Goal: Transaction & Acquisition: Purchase product/service

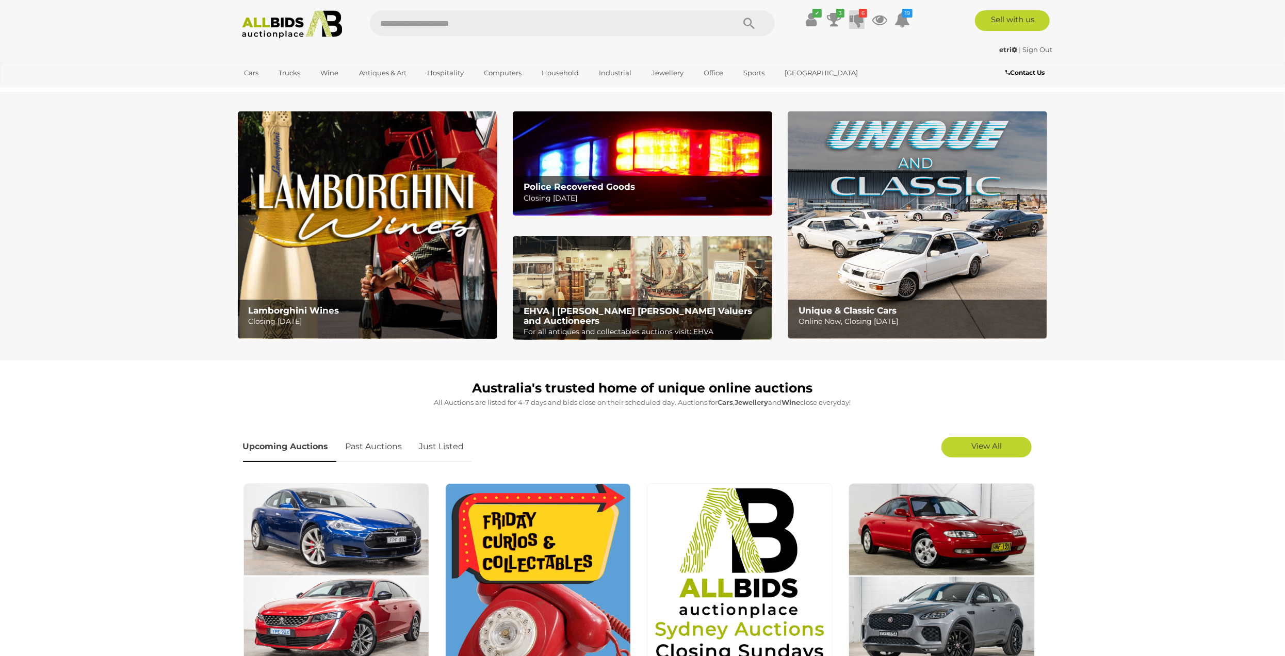
click at [861, 17] on icon "6" at bounding box center [863, 13] width 8 height 9
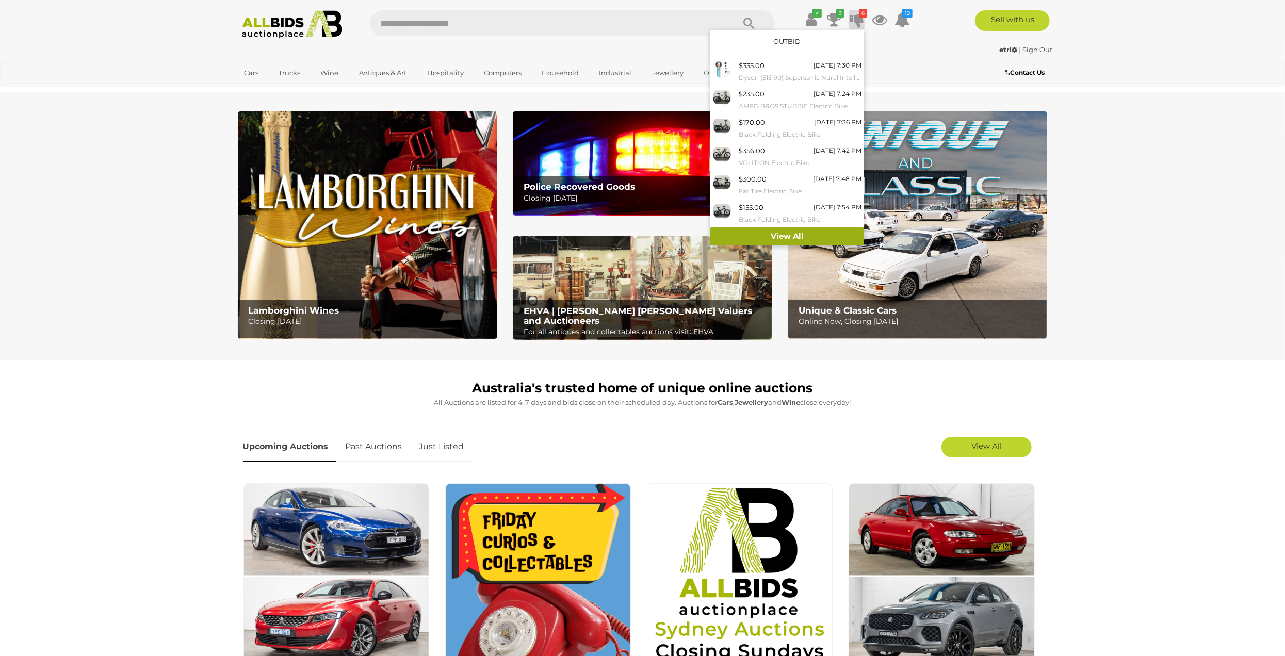
click at [777, 235] on link "View All" at bounding box center [788, 237] width 154 height 18
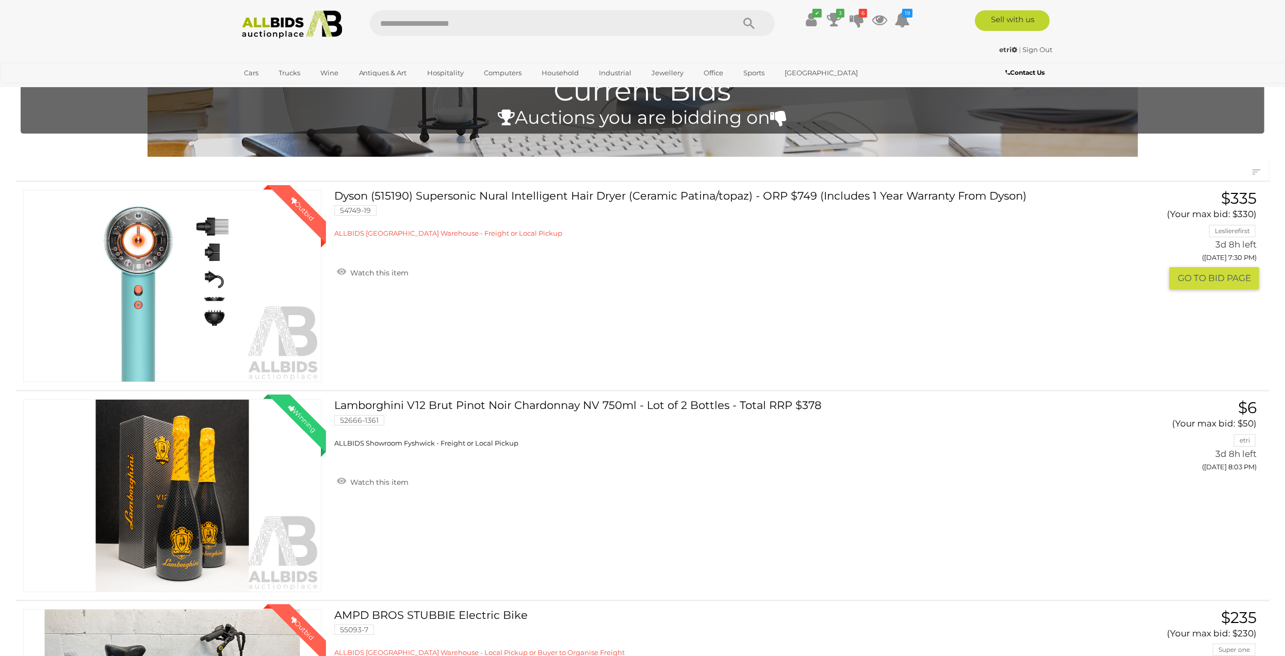
scroll to position [52, 0]
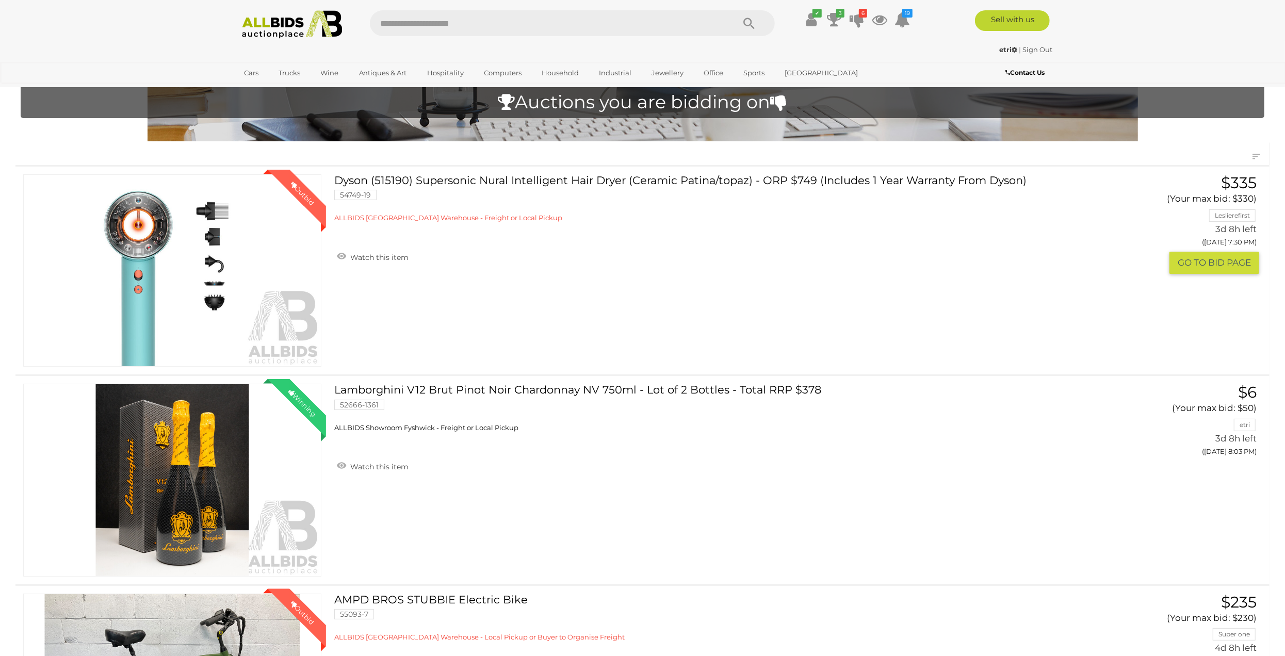
click at [438, 183] on link "Dyson (515190) Supersonic Nural Intelligent Hair Dryer (Ceramic Patina/topaz) -…" at bounding box center [697, 198] width 711 height 49
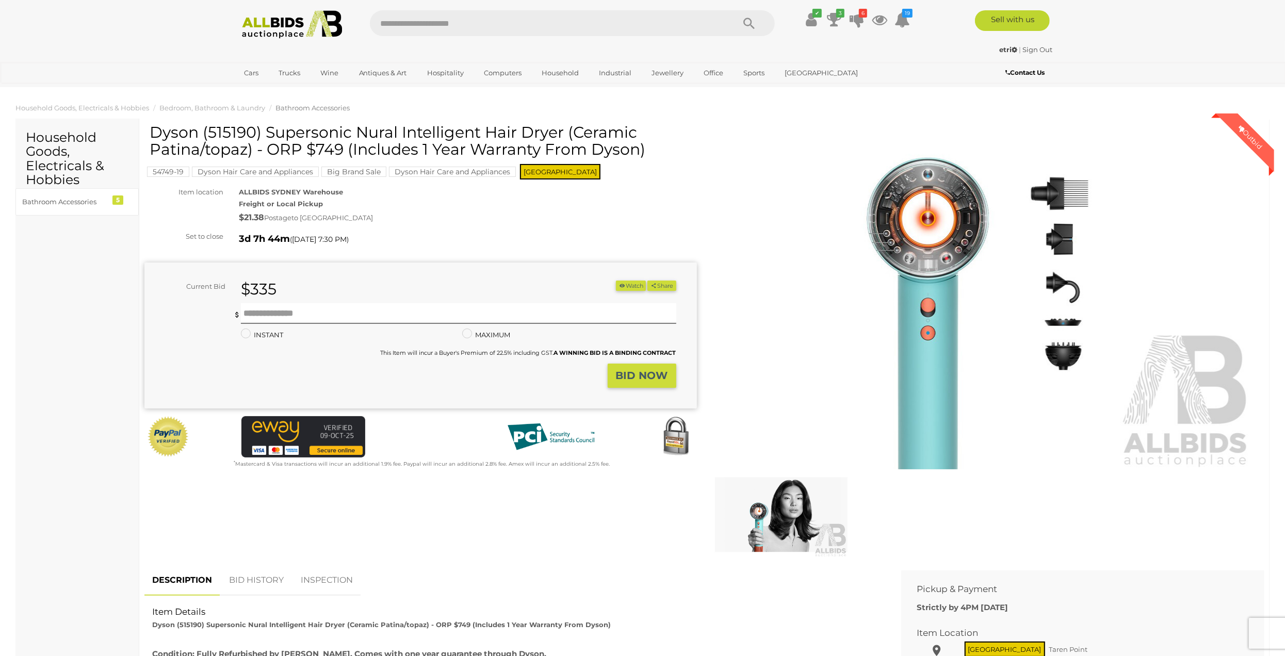
scroll to position [258, 0]
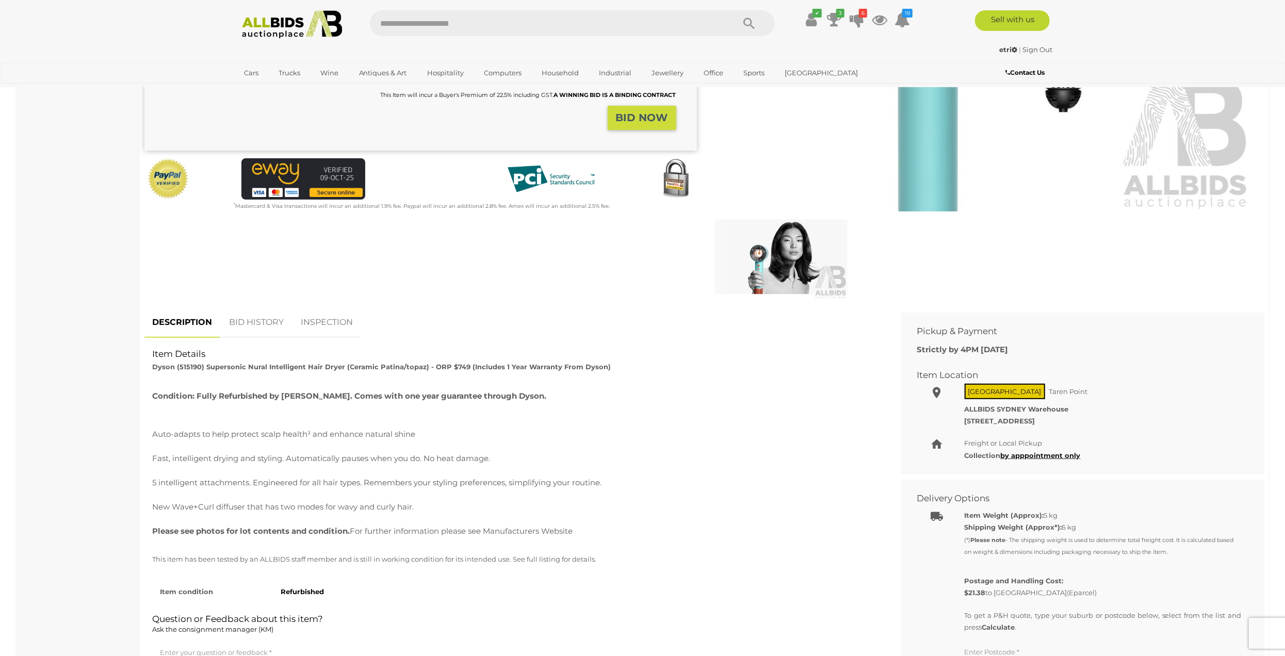
click at [251, 320] on link "BID HISTORY" at bounding box center [256, 323] width 70 height 30
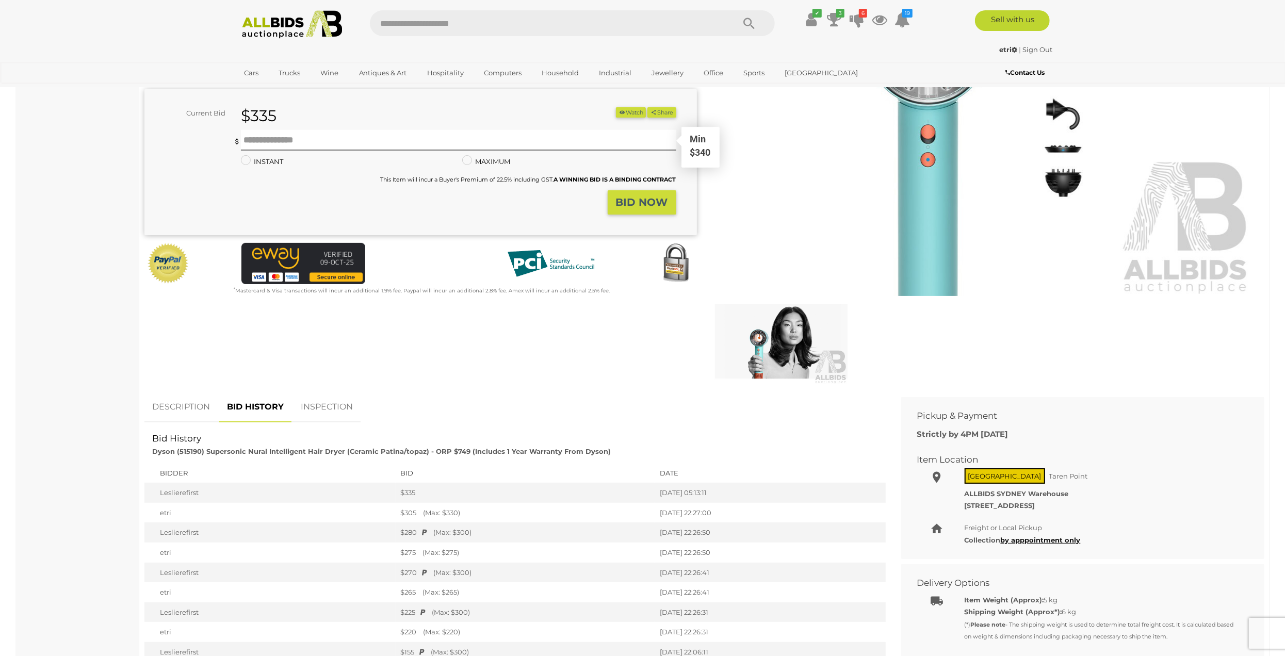
scroll to position [206, 0]
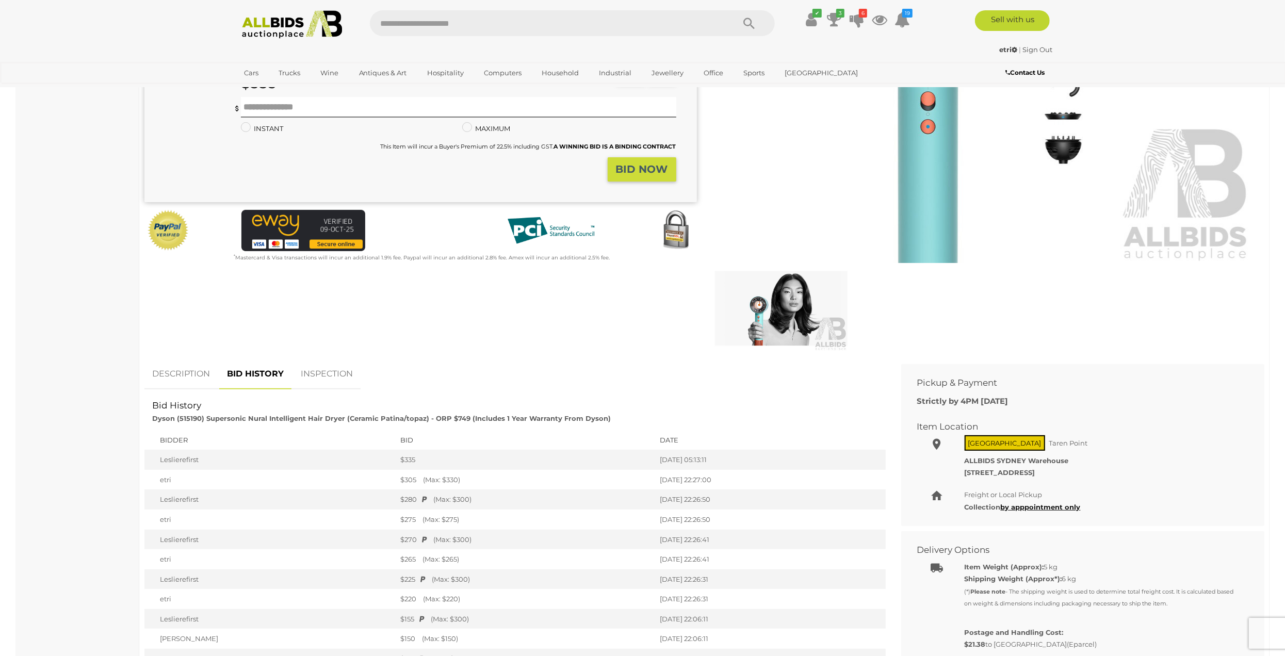
click at [179, 375] on link "DESCRIPTION" at bounding box center [180, 374] width 73 height 30
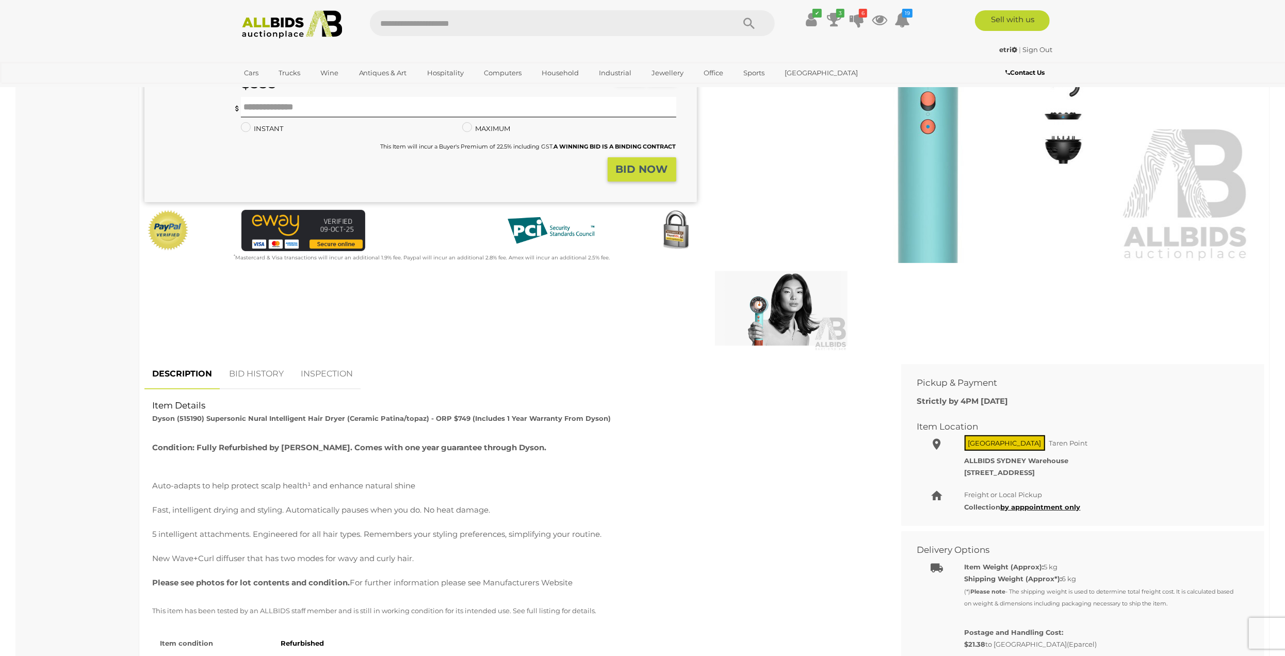
scroll to position [0, 0]
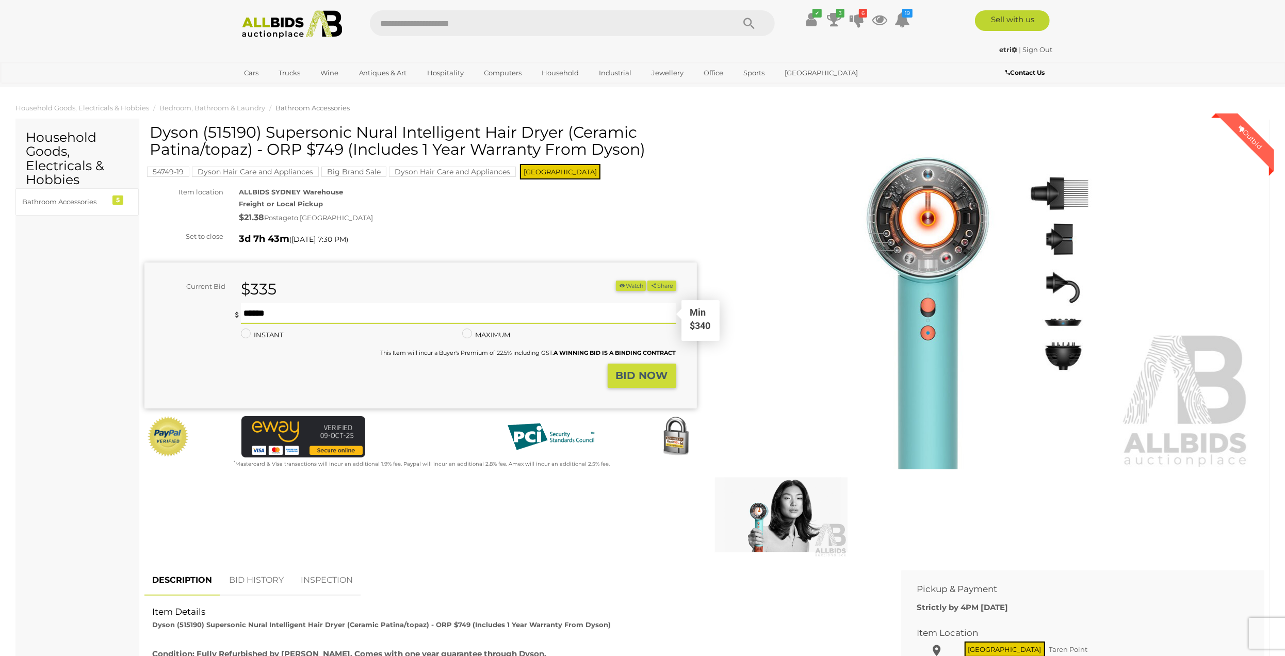
click at [263, 312] on input "text" at bounding box center [459, 313] width 436 height 21
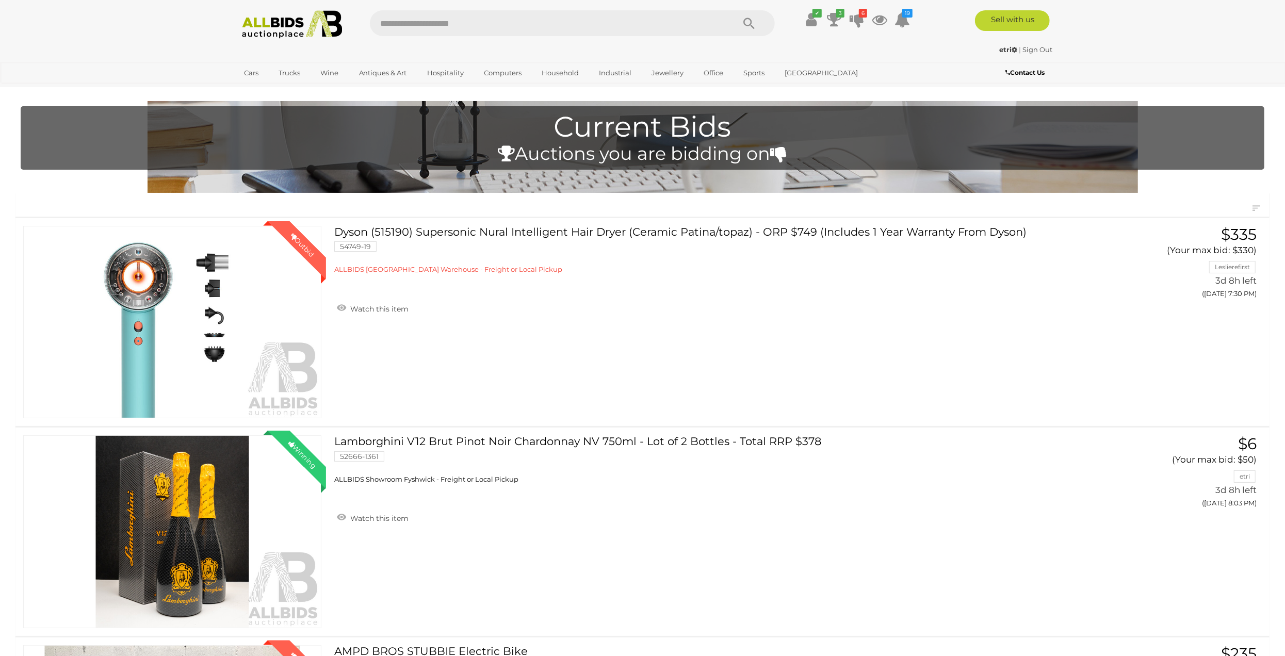
click at [490, 17] on input "text" at bounding box center [547, 23] width 354 height 26
type input "****"
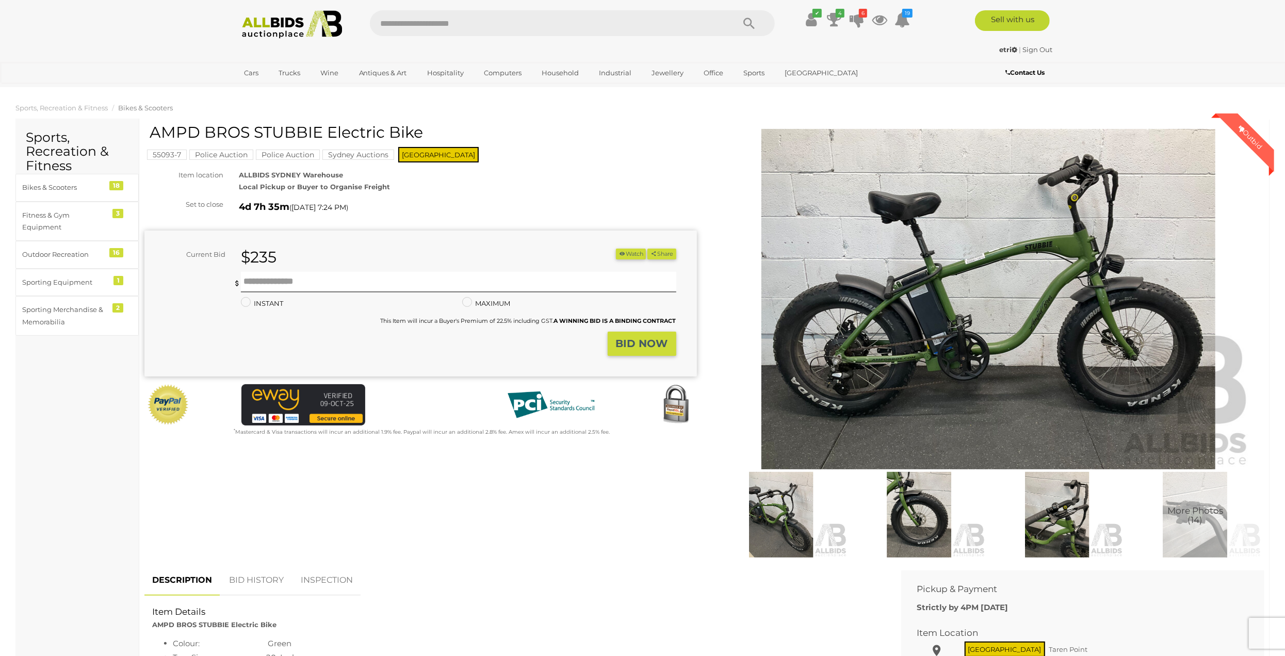
click at [1098, 320] on img at bounding box center [988, 299] width 528 height 341
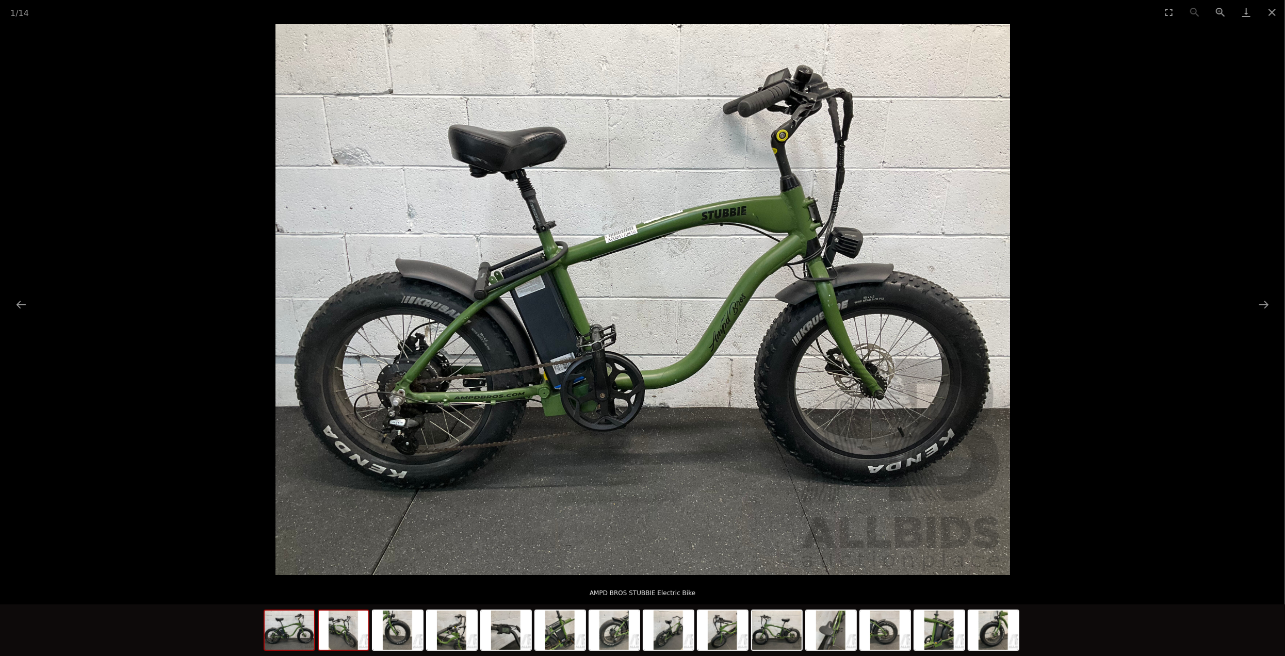
click at [326, 642] on img at bounding box center [344, 630] width 50 height 39
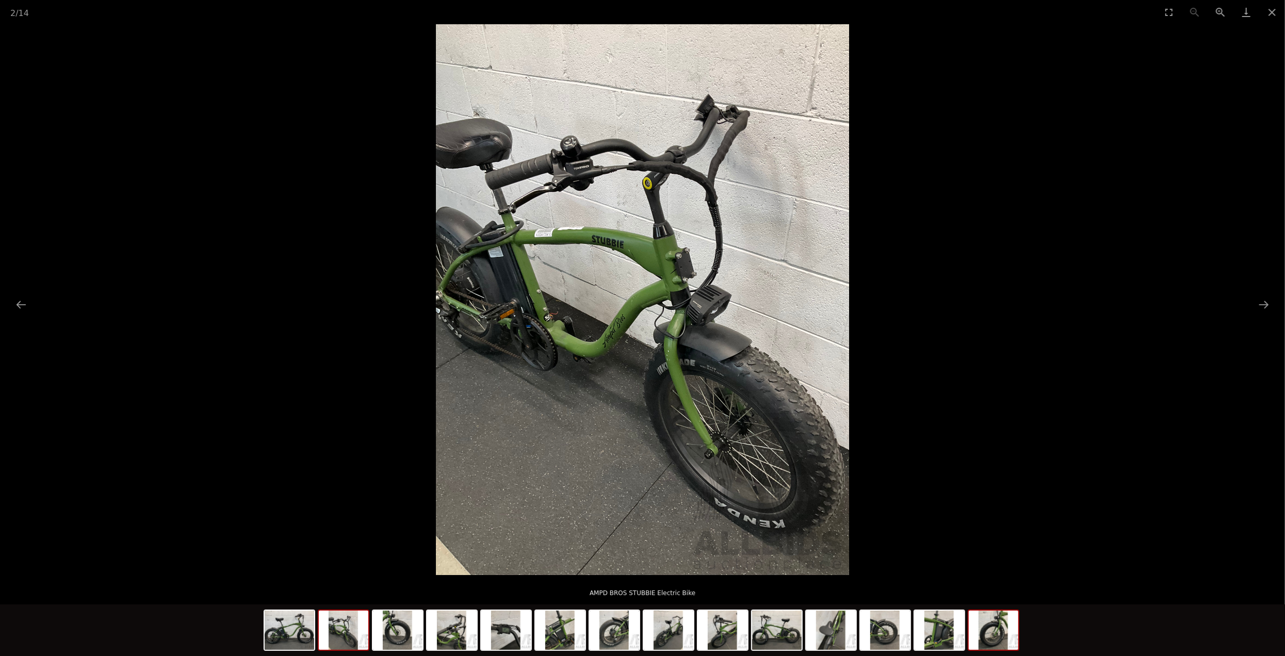
click at [1003, 642] on img at bounding box center [994, 630] width 50 height 39
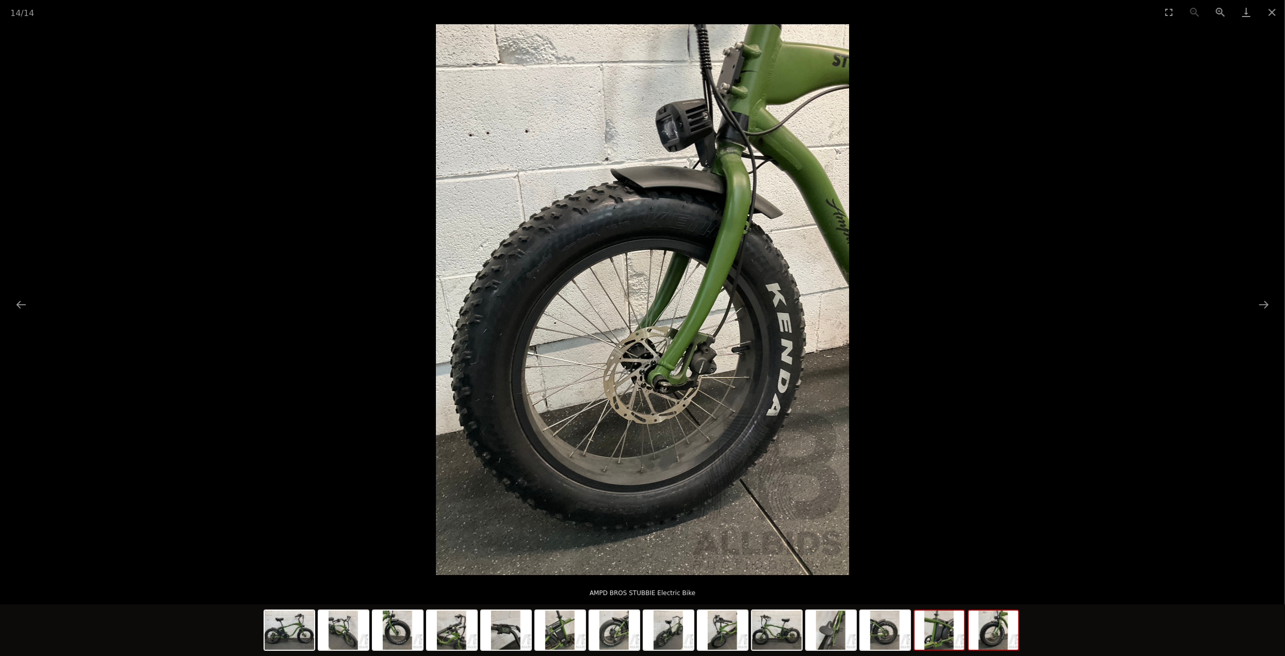
click at [935, 637] on img at bounding box center [940, 630] width 50 height 39
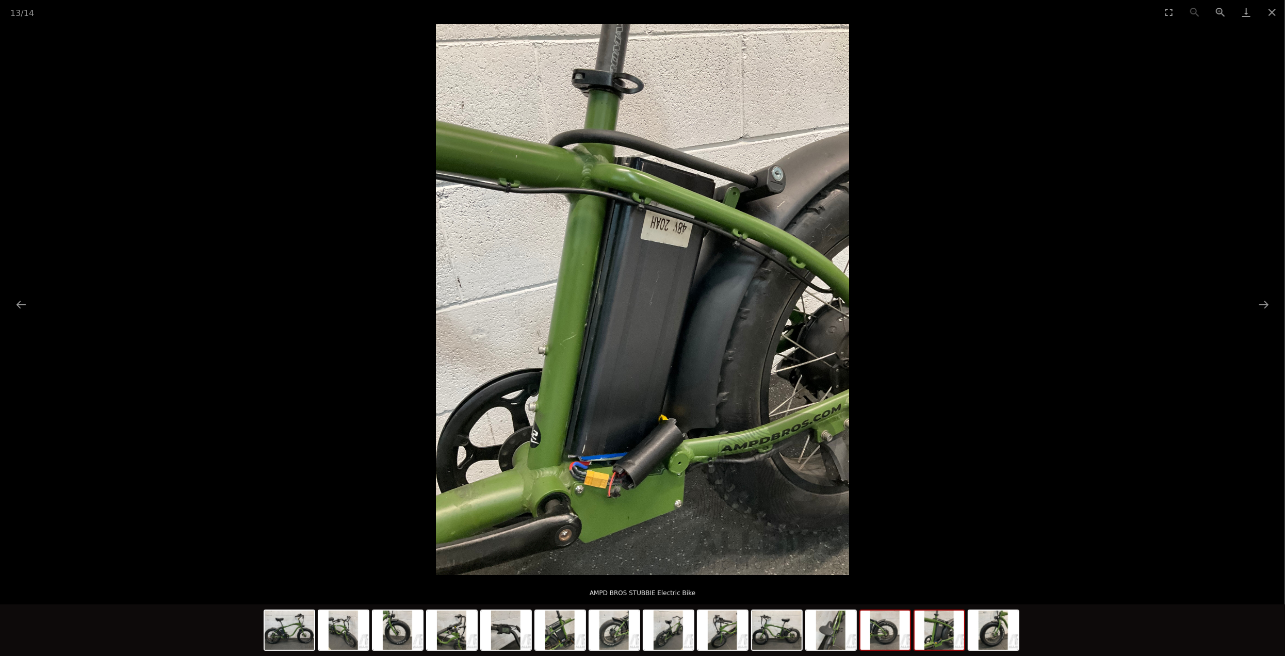
click at [861, 641] on img at bounding box center [886, 630] width 50 height 39
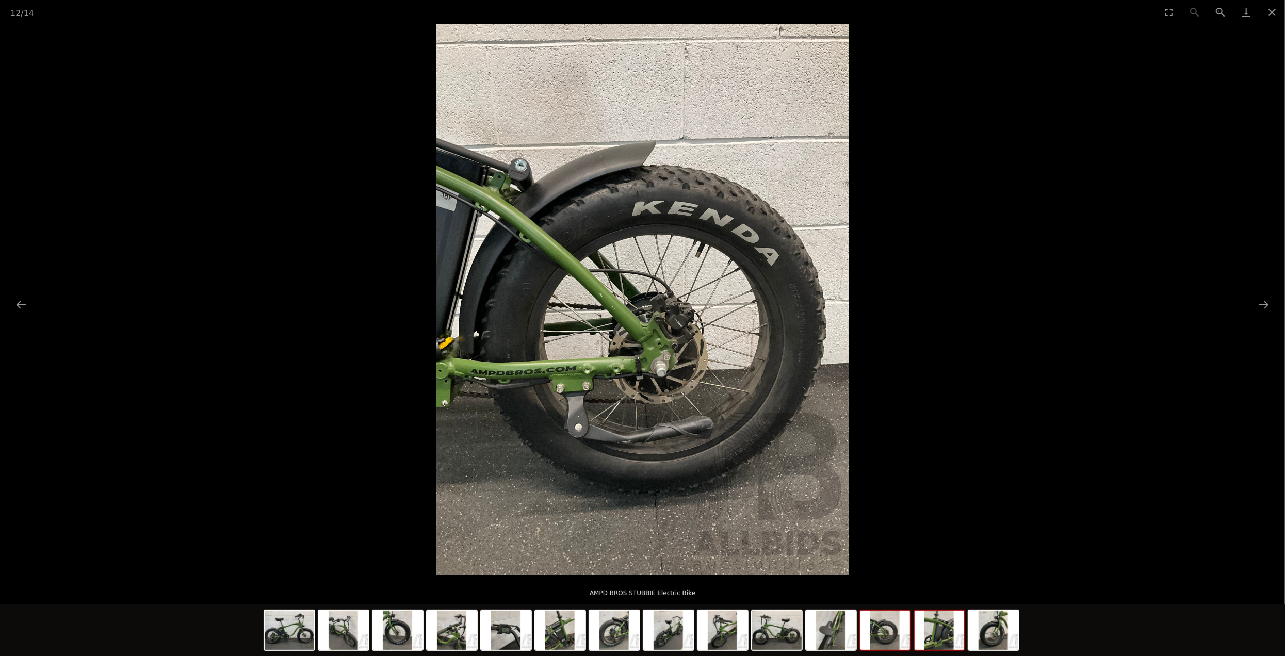
click at [932, 634] on img at bounding box center [940, 630] width 50 height 39
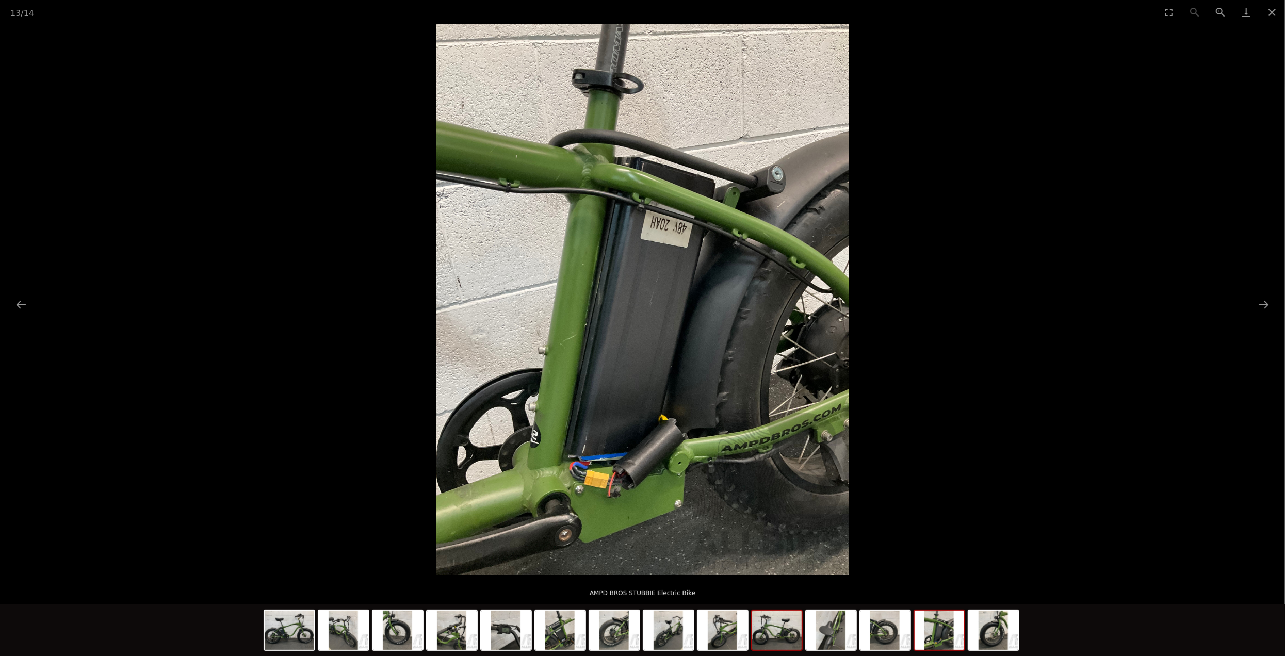
click at [776, 634] on img at bounding box center [777, 630] width 50 height 39
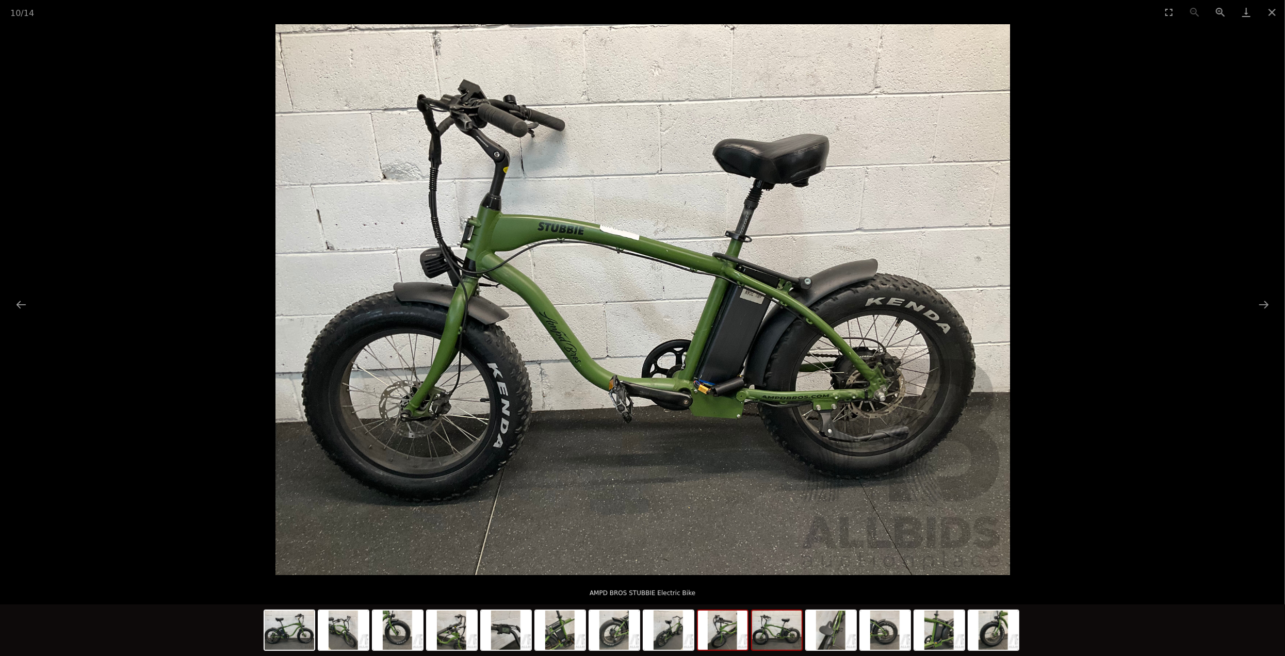
click at [720, 639] on img at bounding box center [723, 630] width 50 height 39
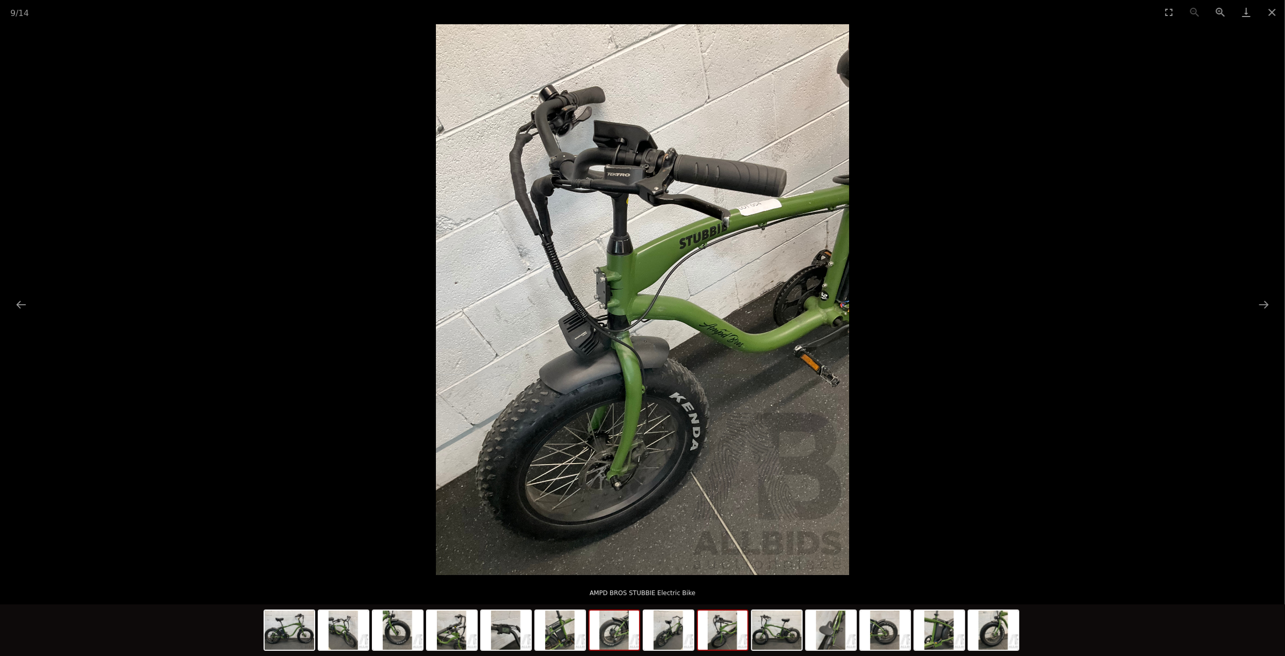
click at [593, 636] on img at bounding box center [615, 630] width 50 height 39
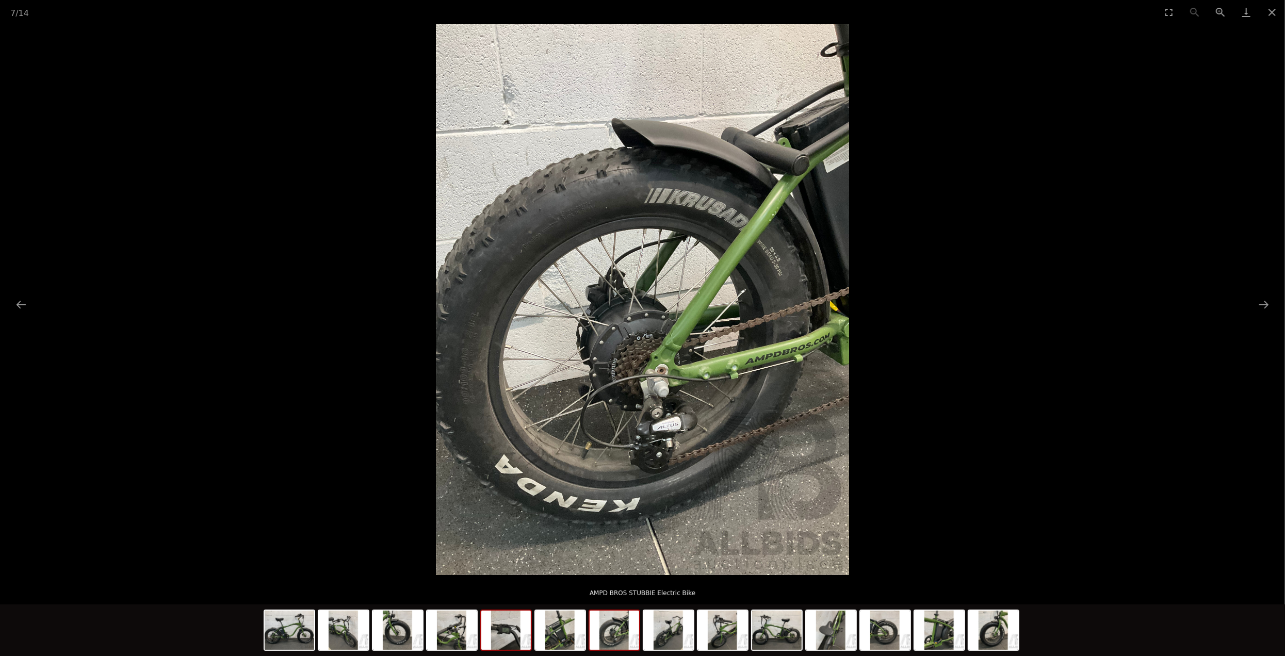
click at [494, 623] on img at bounding box center [506, 630] width 50 height 39
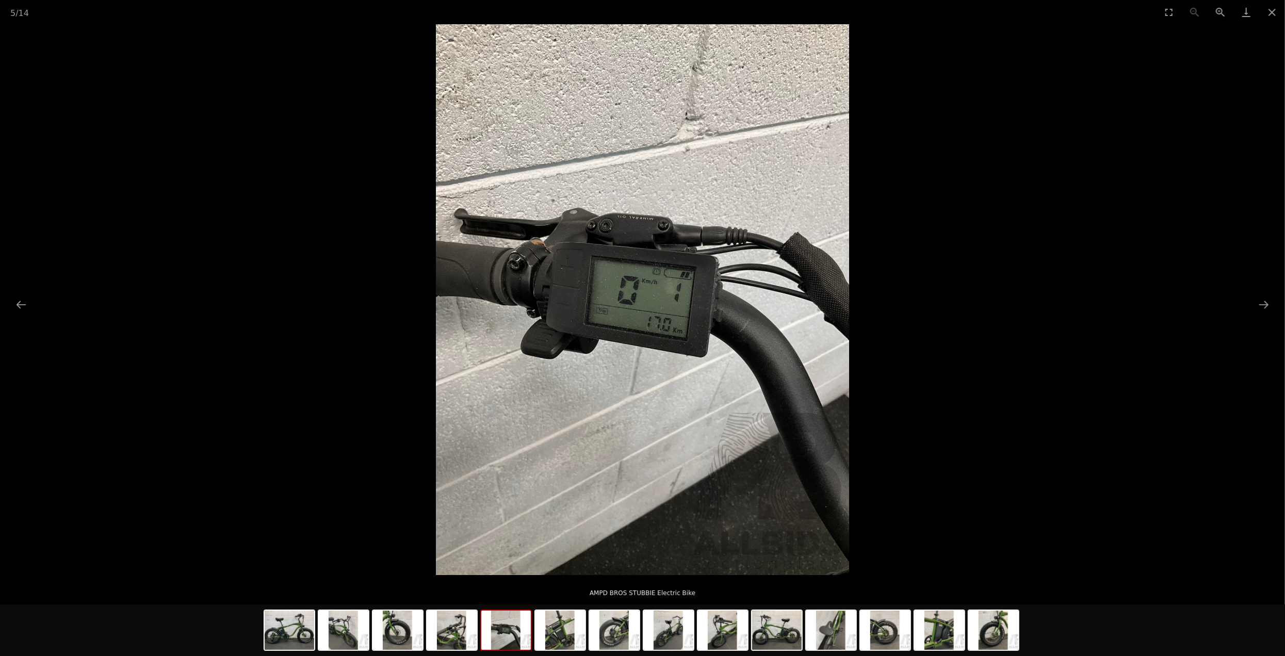
click at [401, 607] on div at bounding box center [643, 632] width 759 height 54
click at [317, 629] on div at bounding box center [643, 632] width 759 height 54
click at [339, 633] on img at bounding box center [344, 630] width 50 height 39
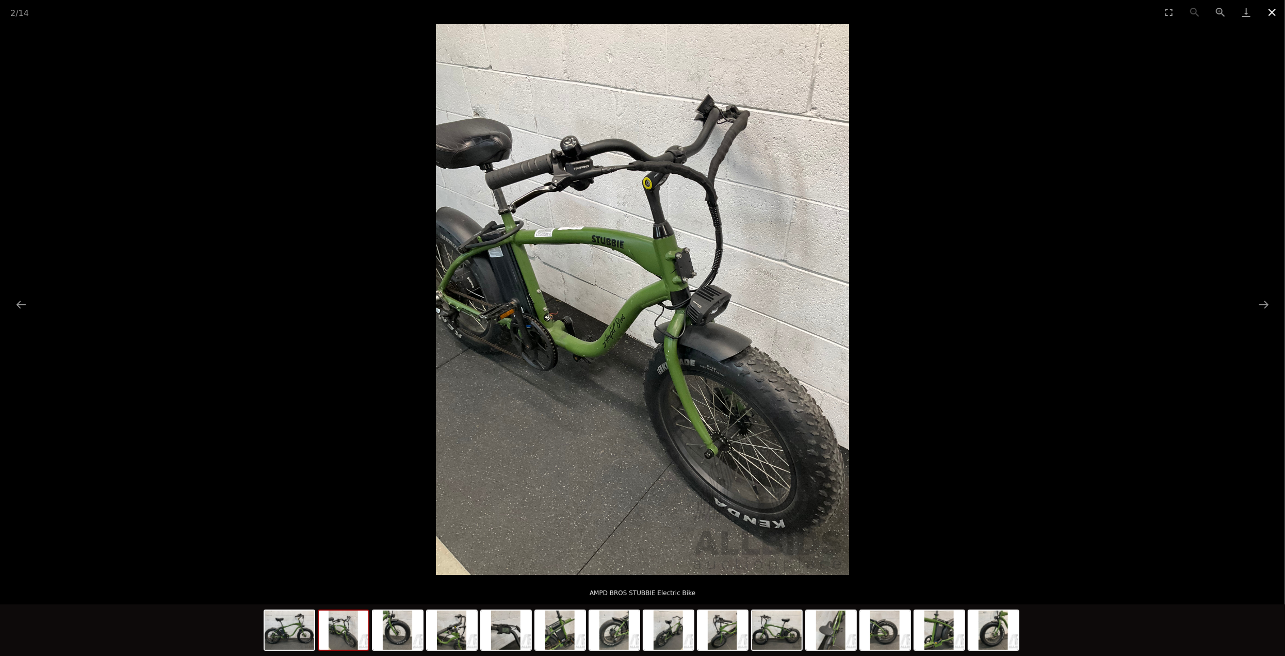
click at [1271, 18] on button "Close gallery" at bounding box center [1273, 12] width 26 height 24
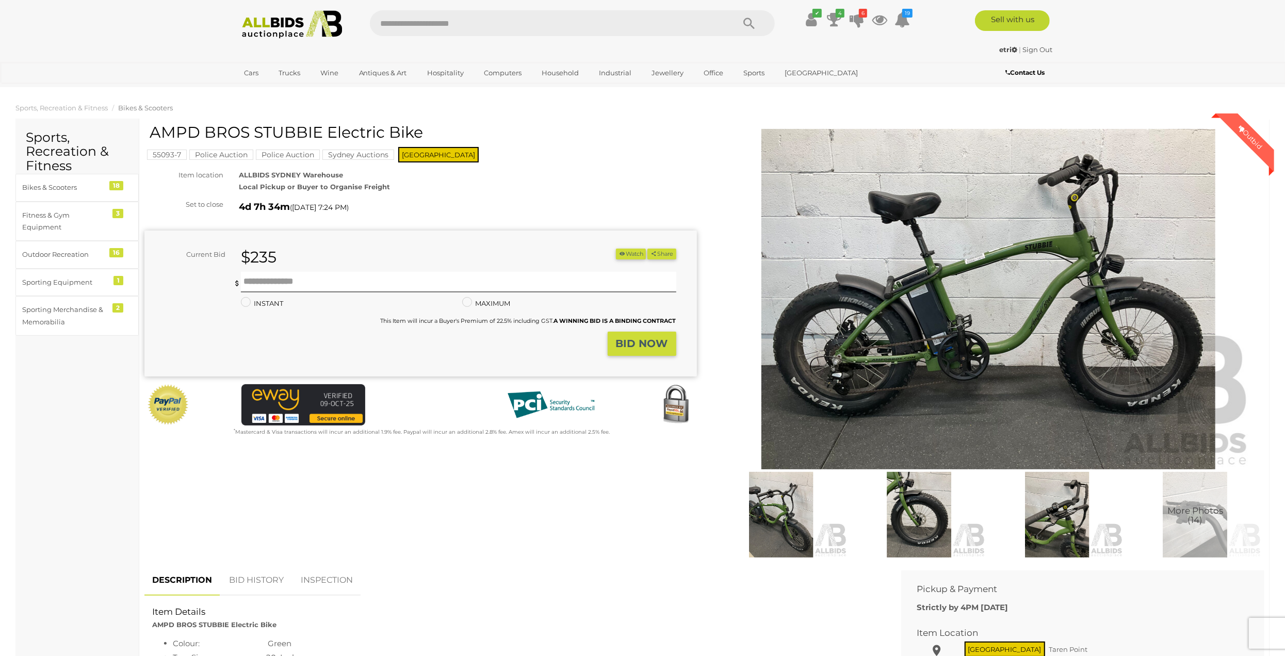
click at [974, 311] on img at bounding box center [988, 299] width 528 height 341
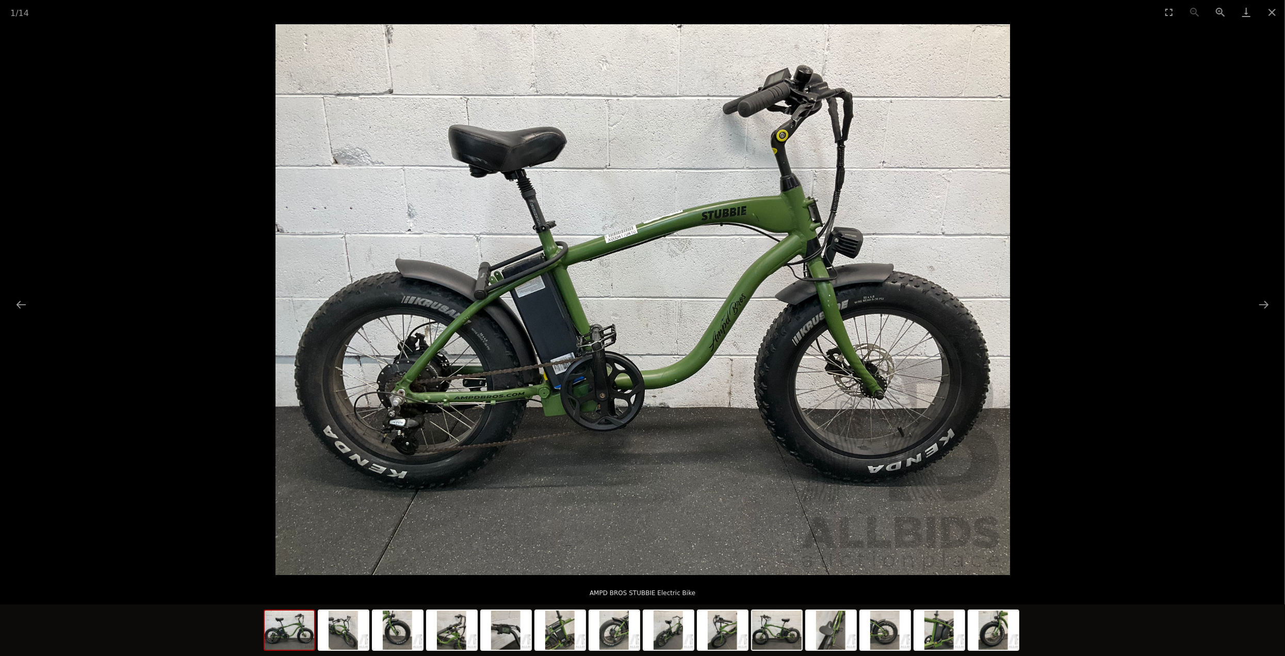
click at [687, 314] on img at bounding box center [643, 299] width 735 height 551
click at [1263, 307] on button "Next slide" at bounding box center [1264, 305] width 22 height 20
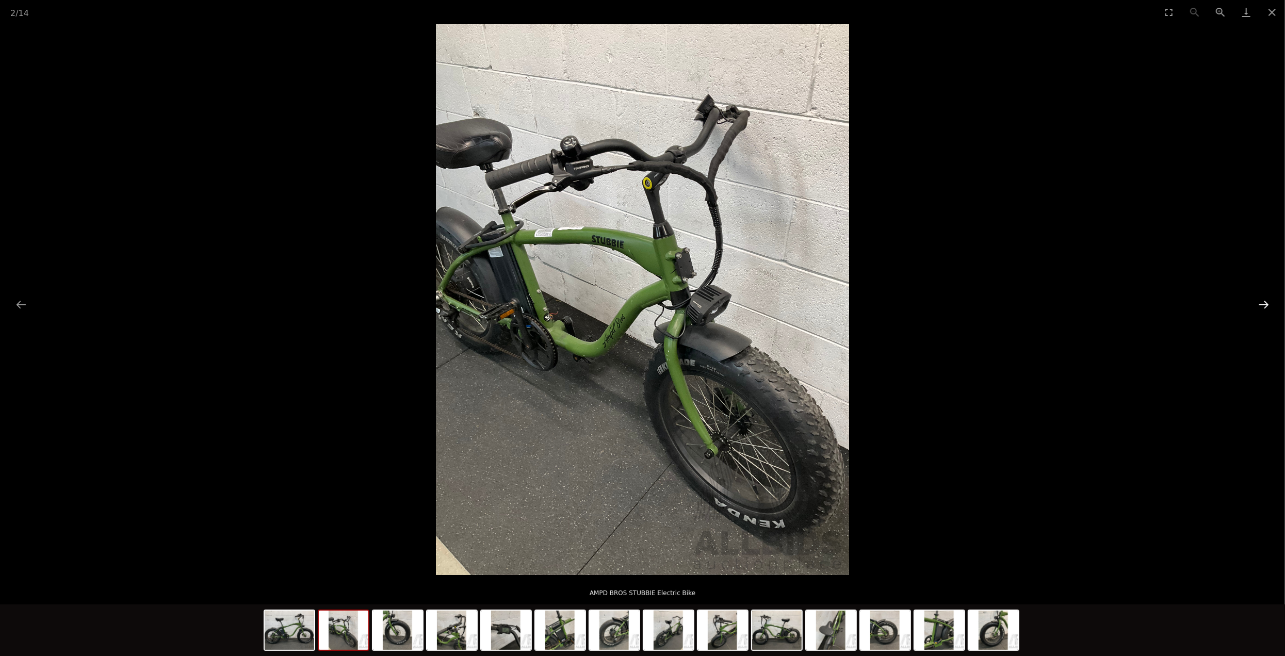
click at [1263, 307] on button "Next slide" at bounding box center [1264, 305] width 22 height 20
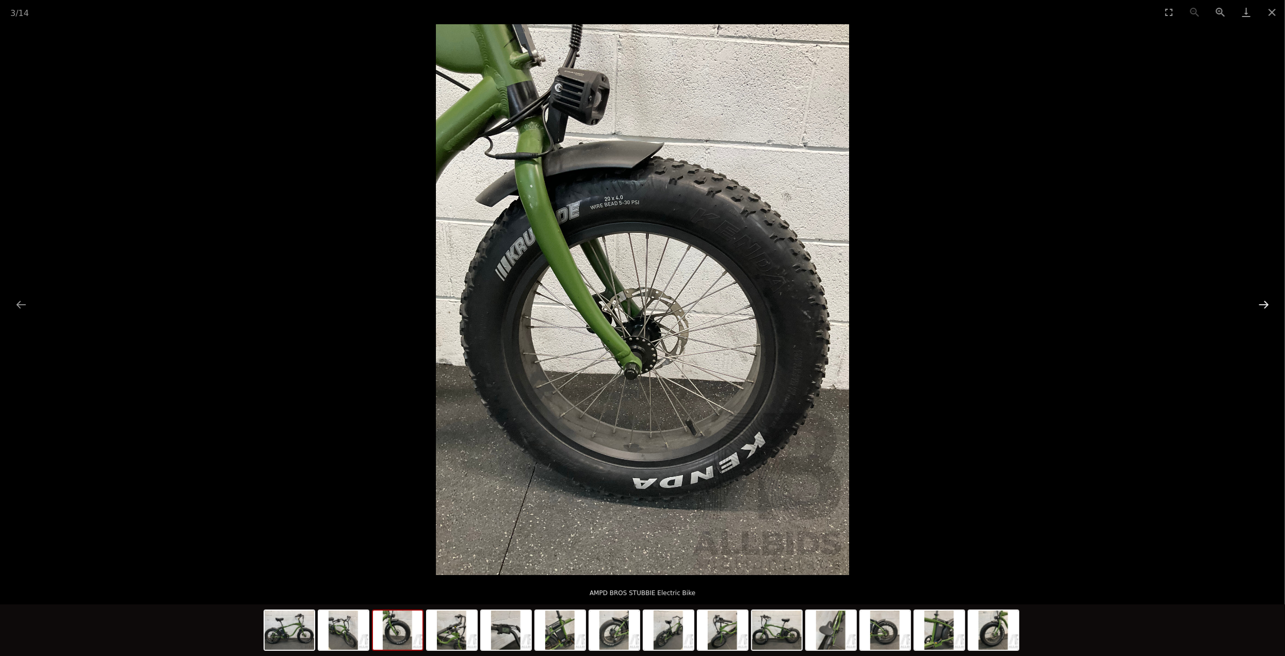
click at [1263, 307] on button "Next slide" at bounding box center [1264, 305] width 22 height 20
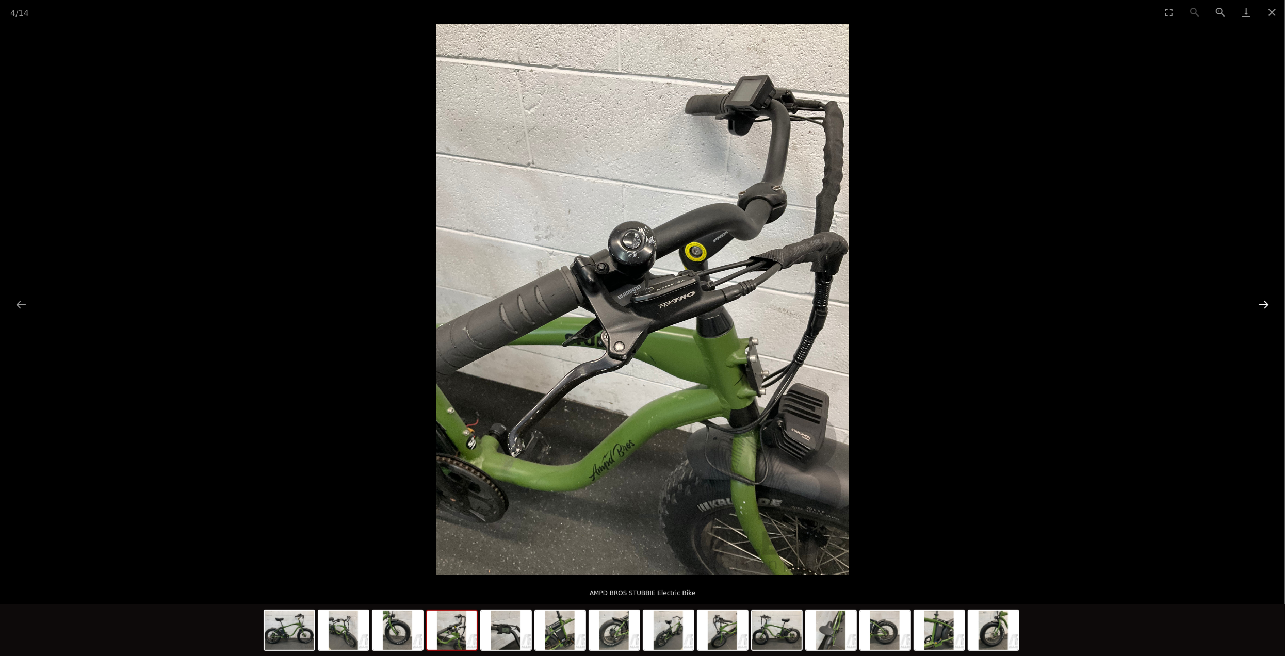
click at [1263, 307] on button "Next slide" at bounding box center [1264, 305] width 22 height 20
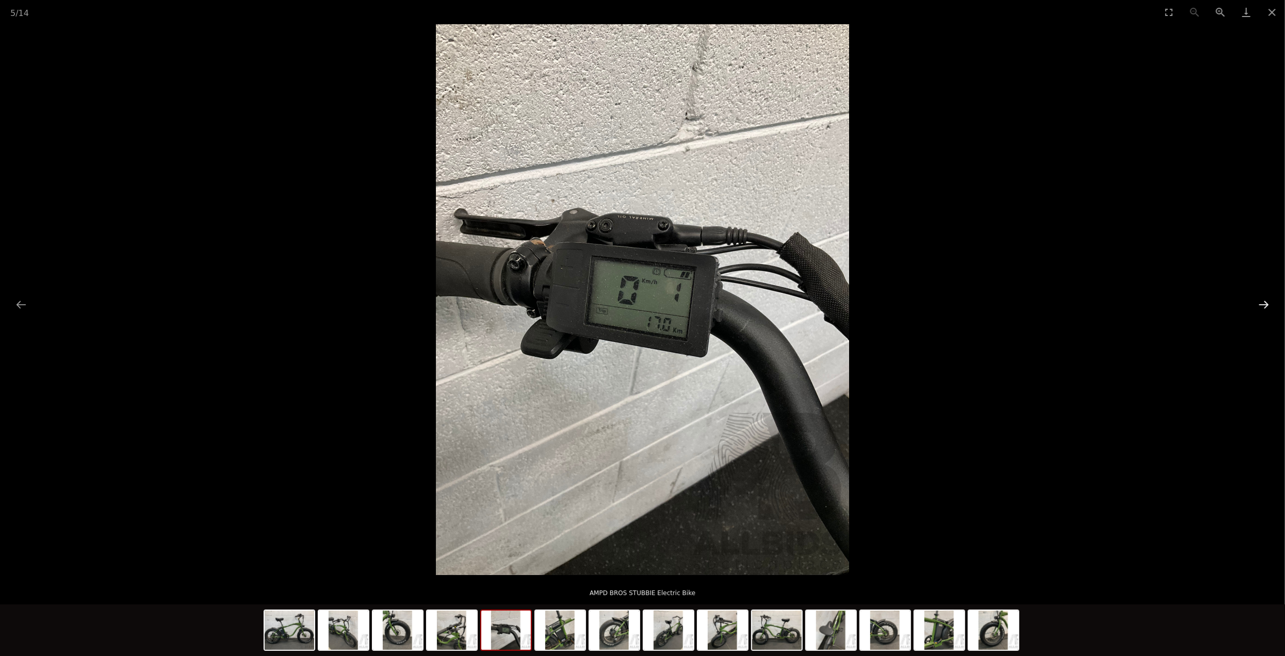
click at [1263, 307] on button "Next slide" at bounding box center [1264, 305] width 22 height 20
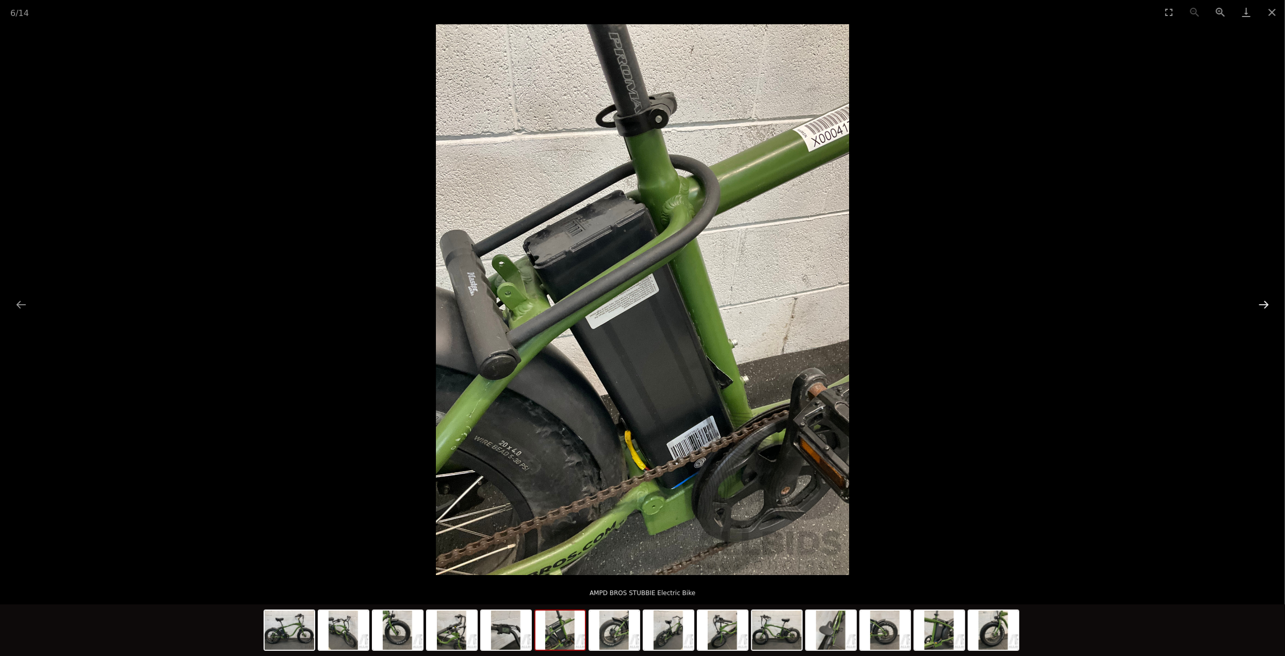
click at [1263, 307] on button "Next slide" at bounding box center [1264, 305] width 22 height 20
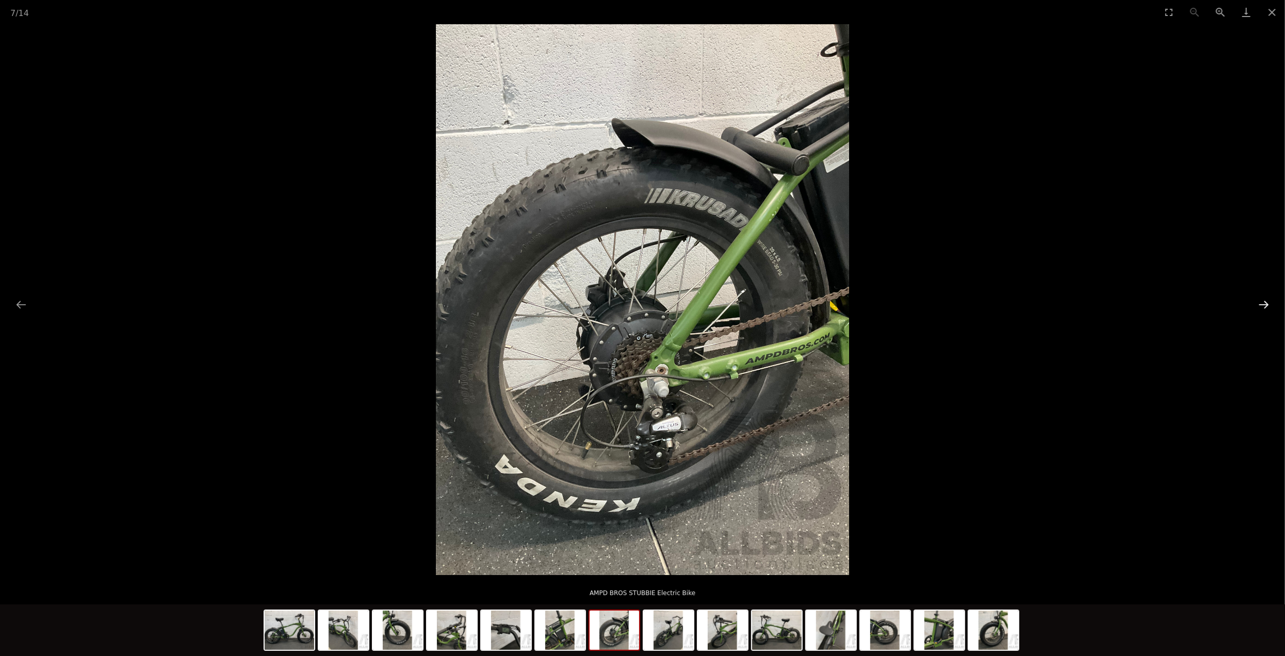
click at [1263, 307] on button "Next slide" at bounding box center [1264, 305] width 22 height 20
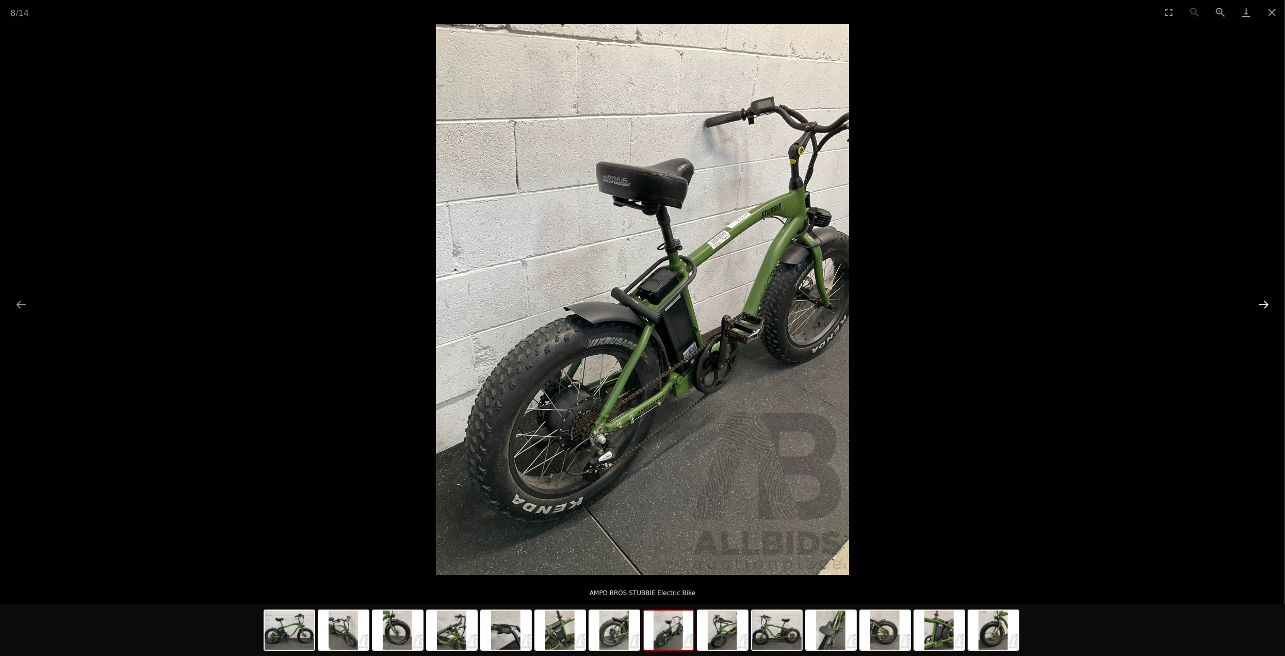
click at [1263, 307] on button "Next slide" at bounding box center [1264, 305] width 22 height 20
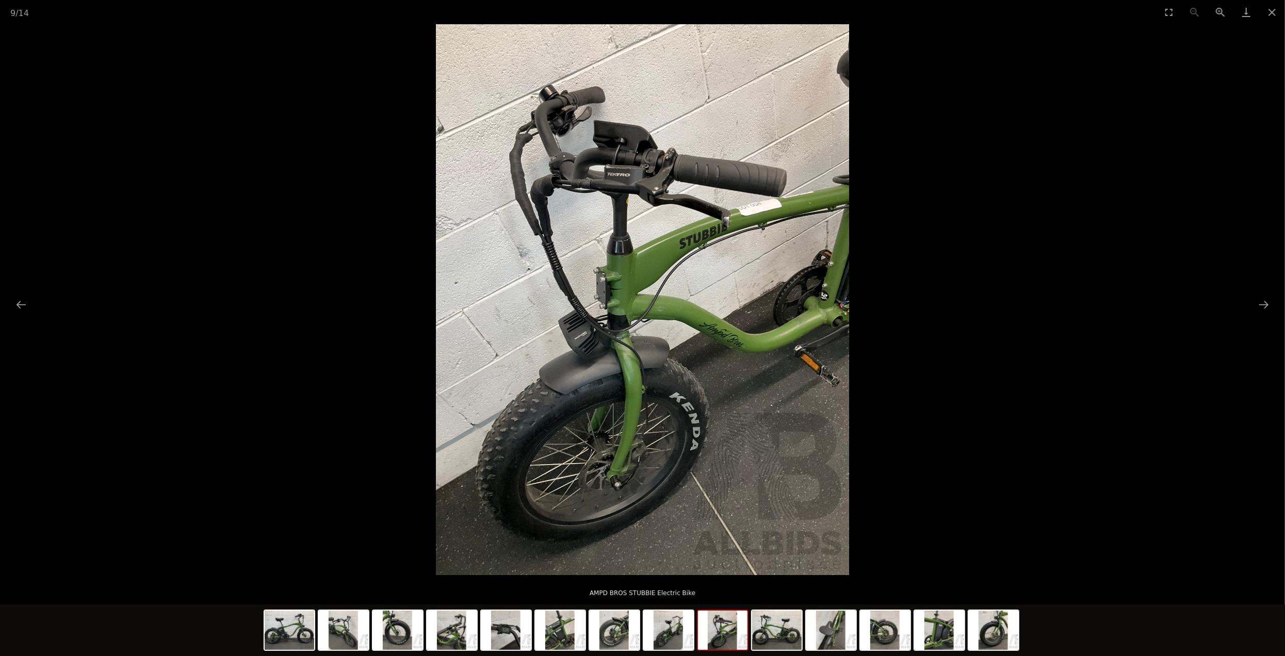
click at [685, 194] on img at bounding box center [642, 299] width 413 height 551
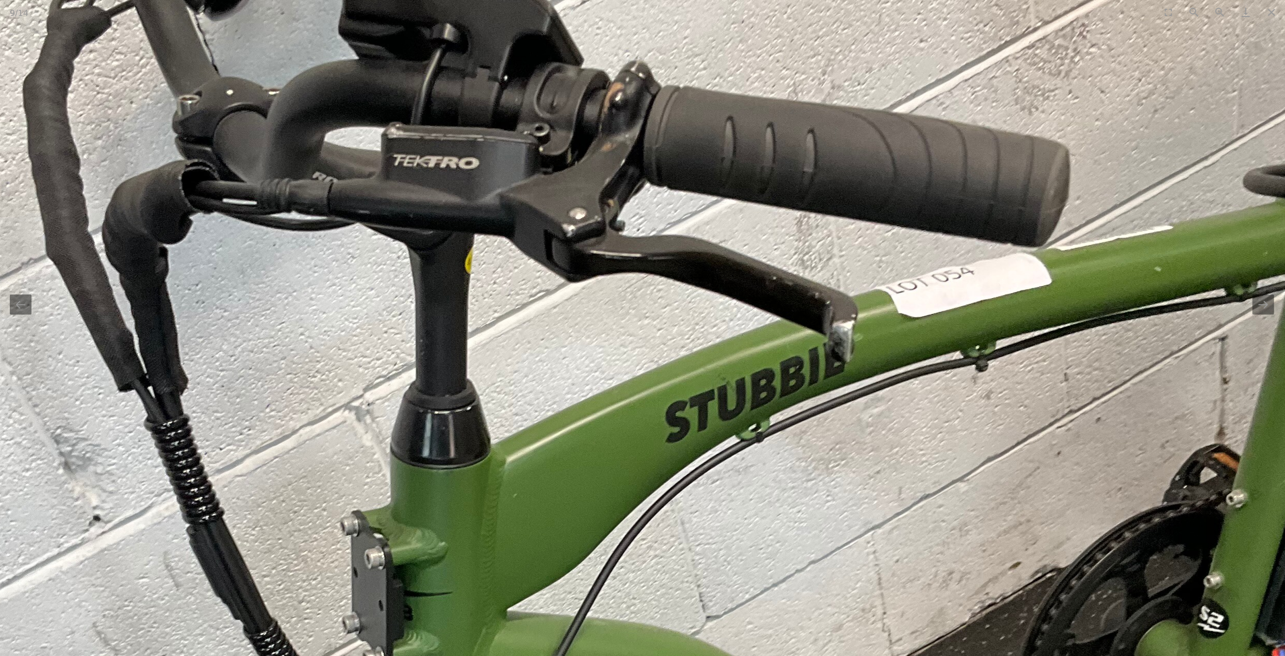
scroll to position [0, 1]
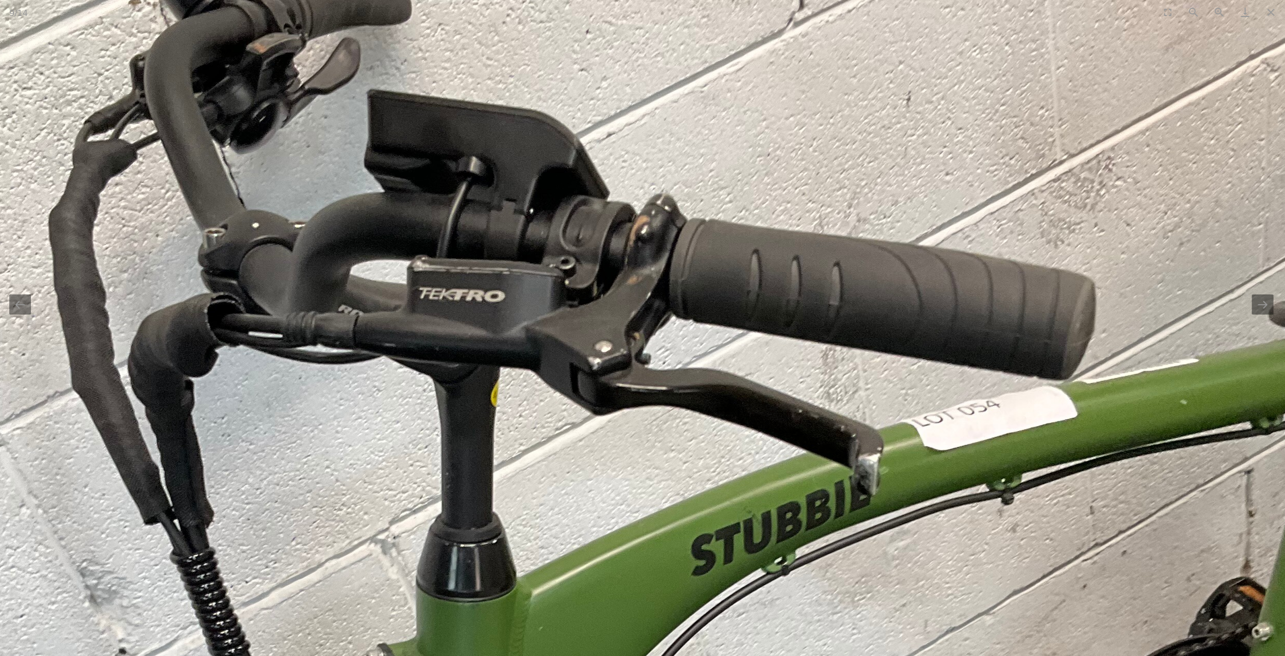
drag, startPoint x: 696, startPoint y: 242, endPoint x: 712, endPoint y: 335, distance: 94.3
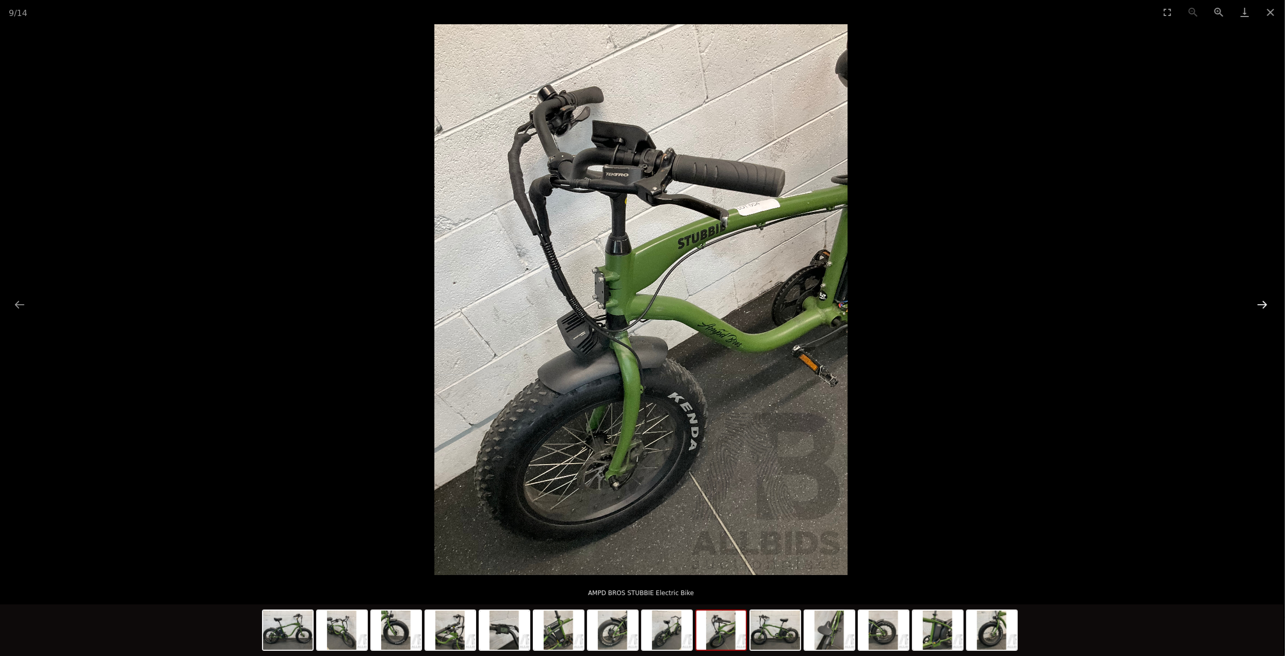
click at [1259, 304] on button "Next slide" at bounding box center [1263, 305] width 22 height 20
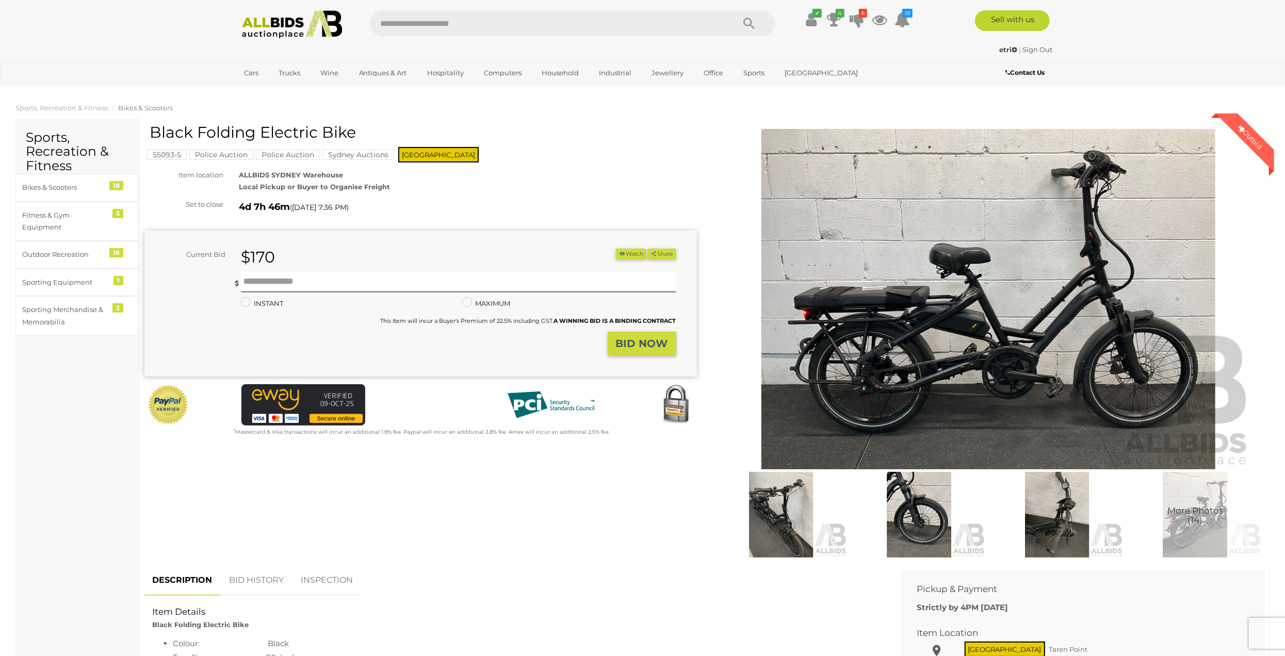
click at [994, 328] on img at bounding box center [988, 299] width 528 height 341
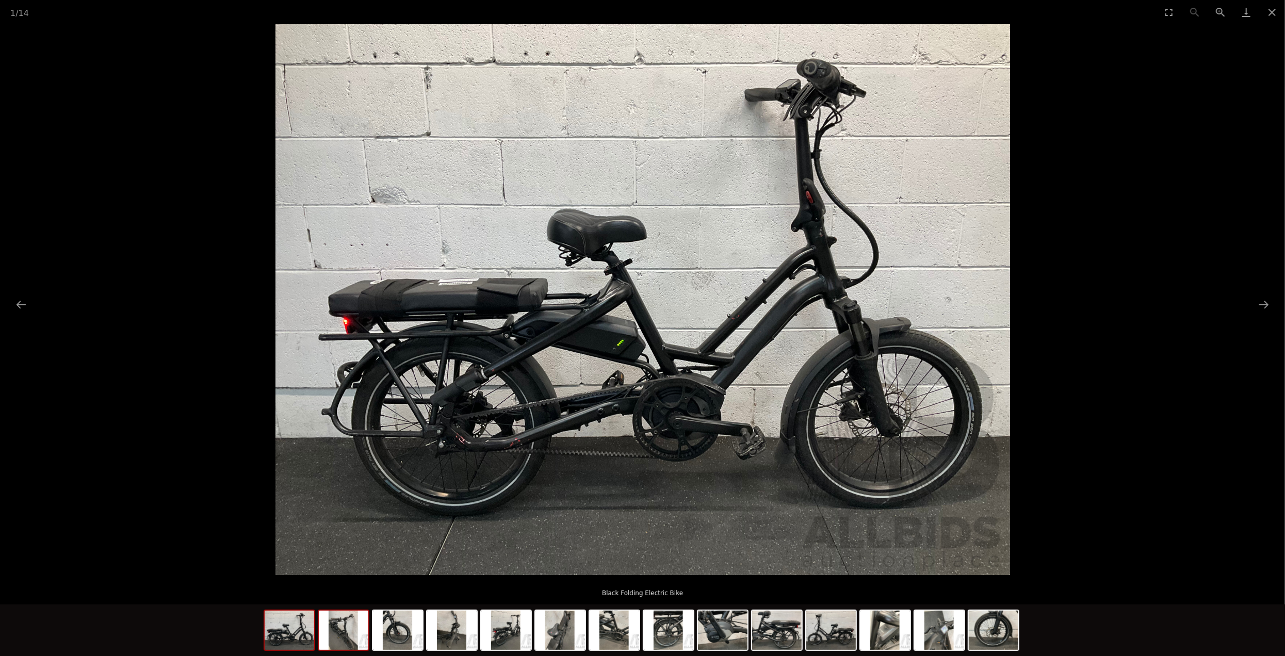
click at [342, 637] on img at bounding box center [344, 630] width 50 height 39
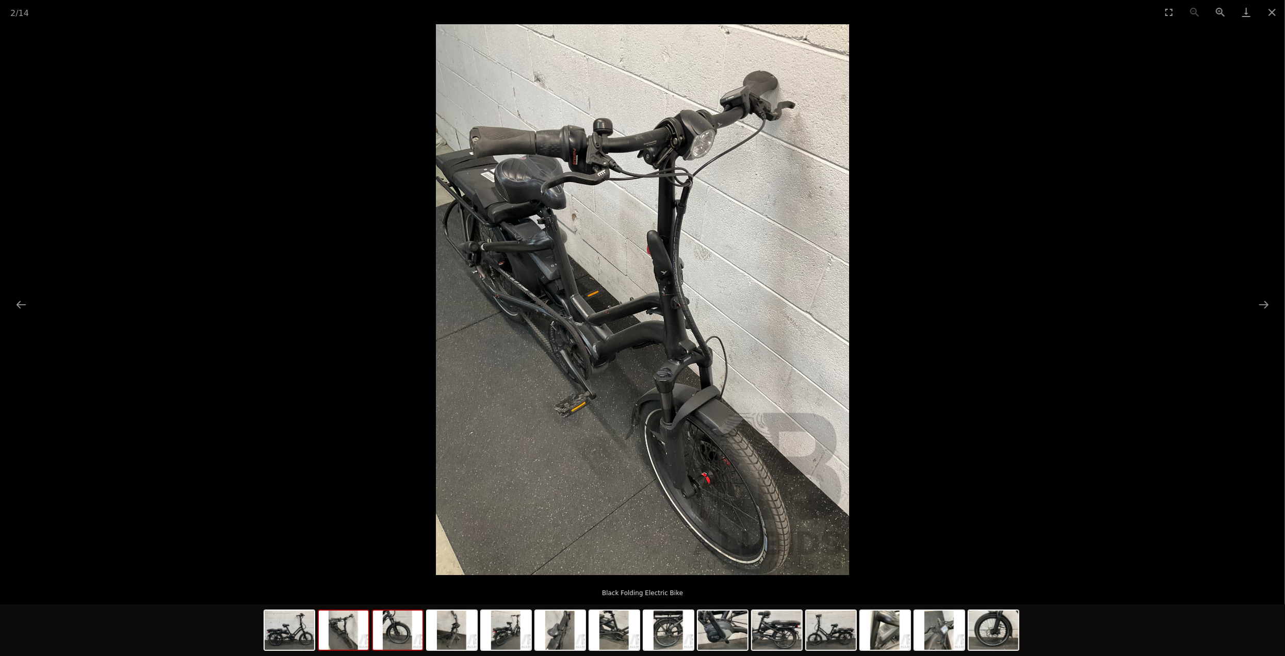
click at [394, 640] on img at bounding box center [398, 630] width 50 height 39
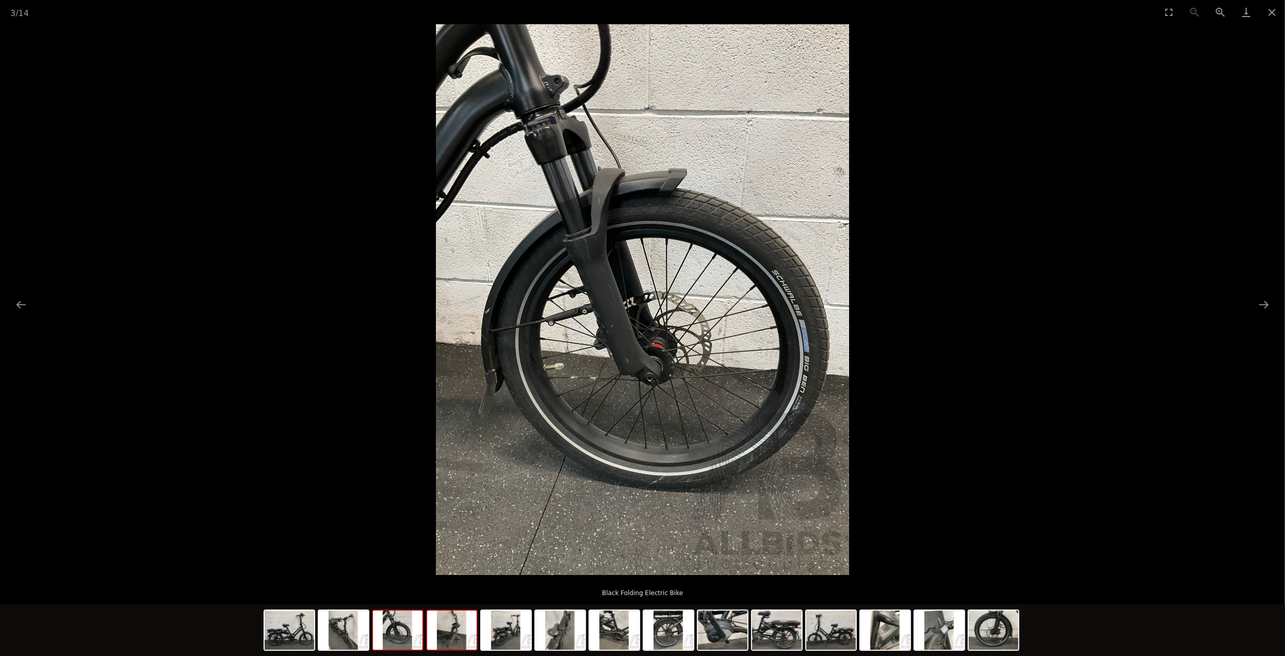
click at [453, 638] on img at bounding box center [452, 630] width 50 height 39
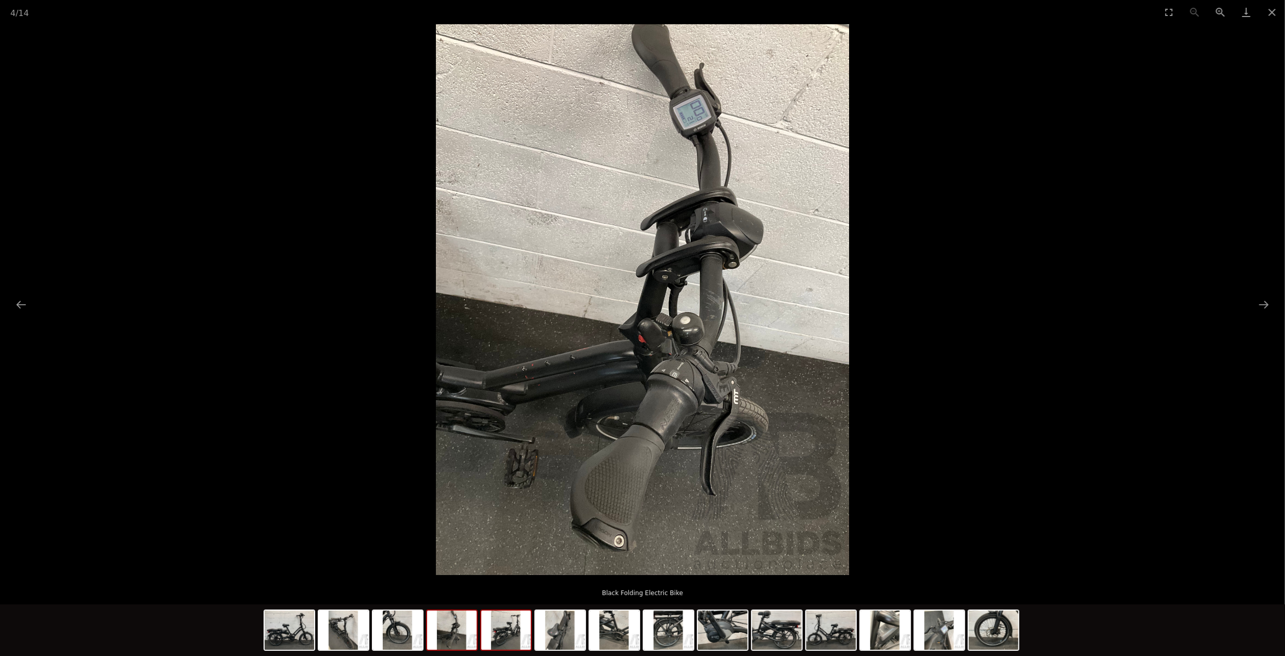
click at [504, 639] on img at bounding box center [506, 630] width 50 height 39
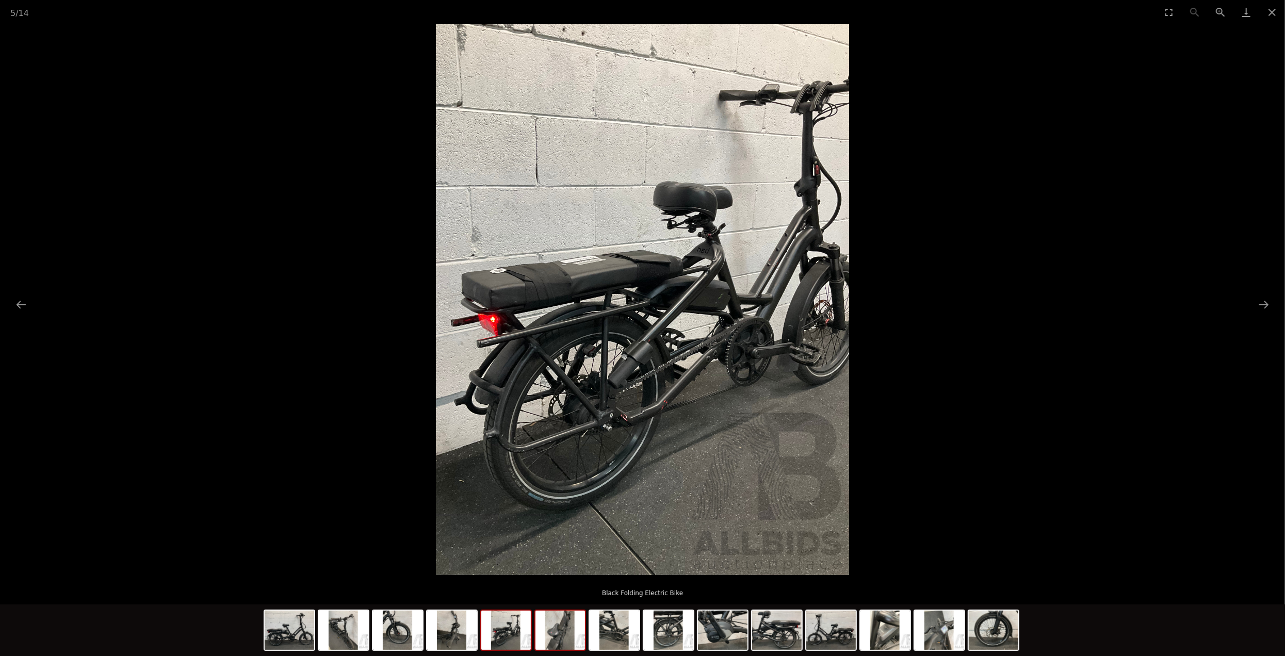
click at [569, 639] on img at bounding box center [561, 630] width 50 height 39
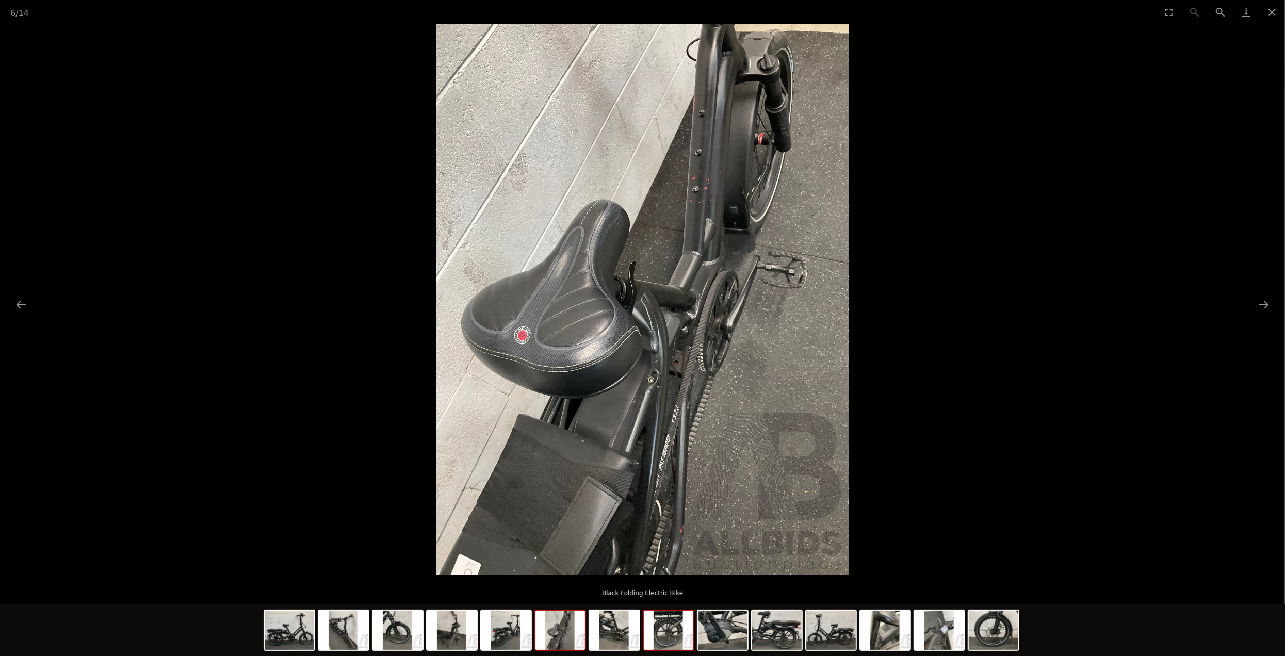
click at [657, 645] on img at bounding box center [669, 630] width 50 height 39
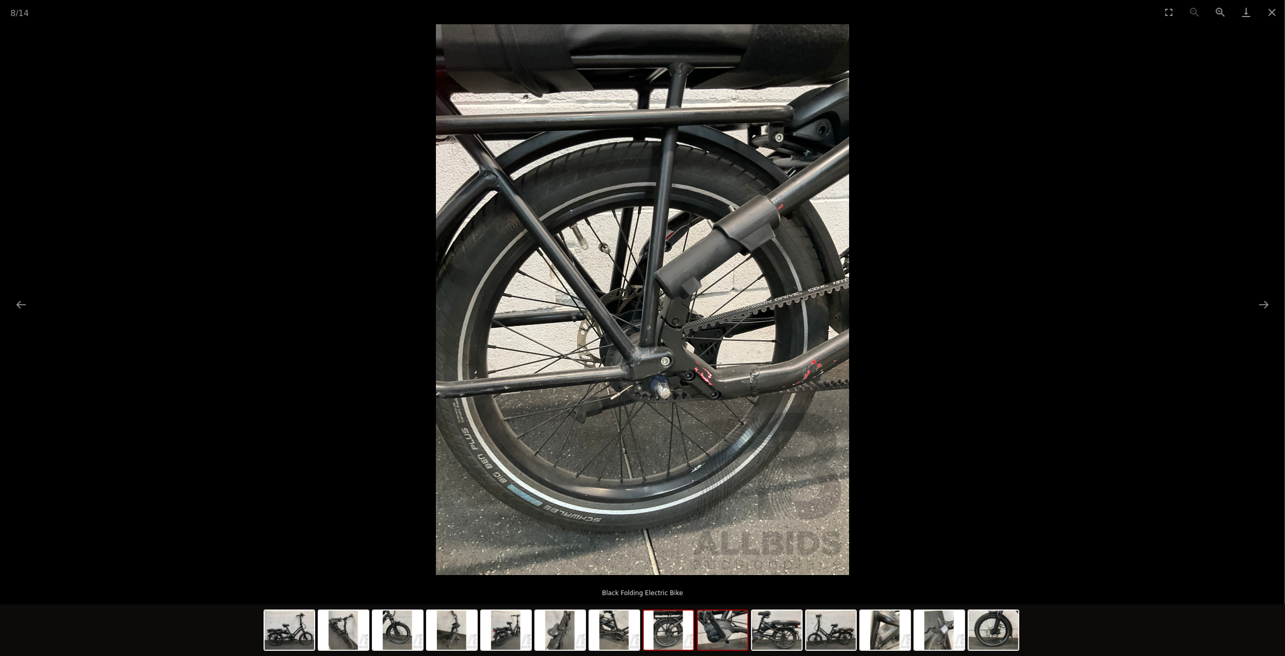
click at [730, 645] on img at bounding box center [723, 630] width 50 height 39
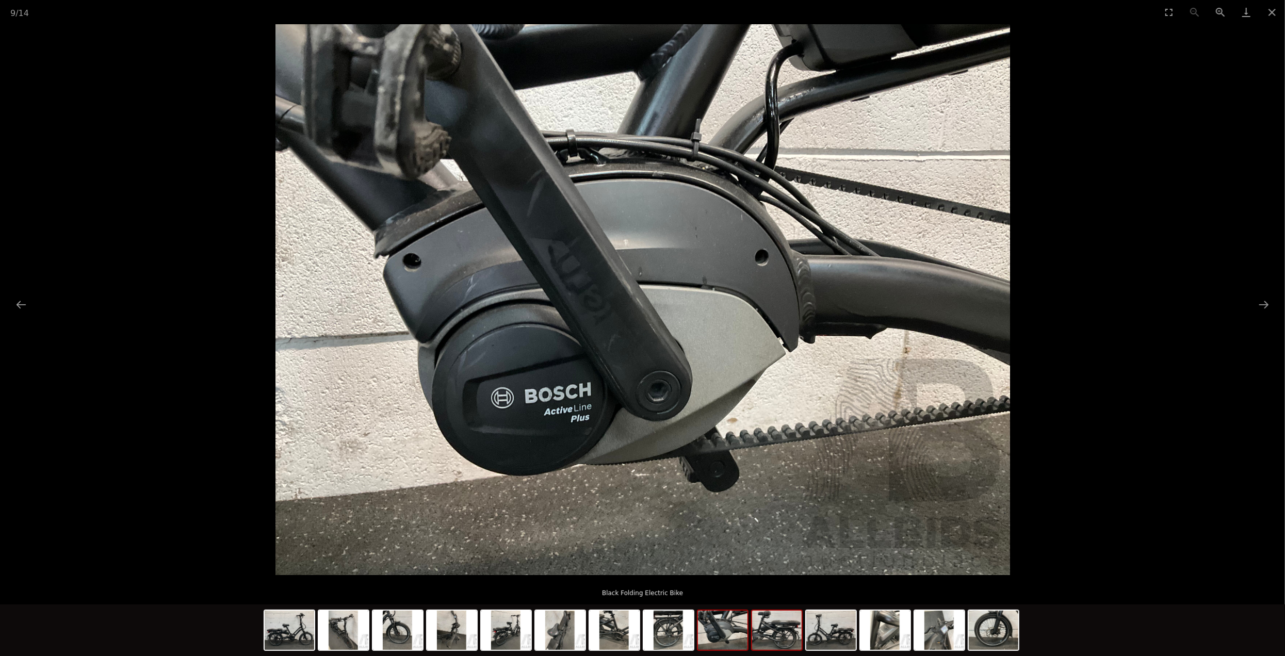
click at [802, 645] on div at bounding box center [777, 630] width 52 height 41
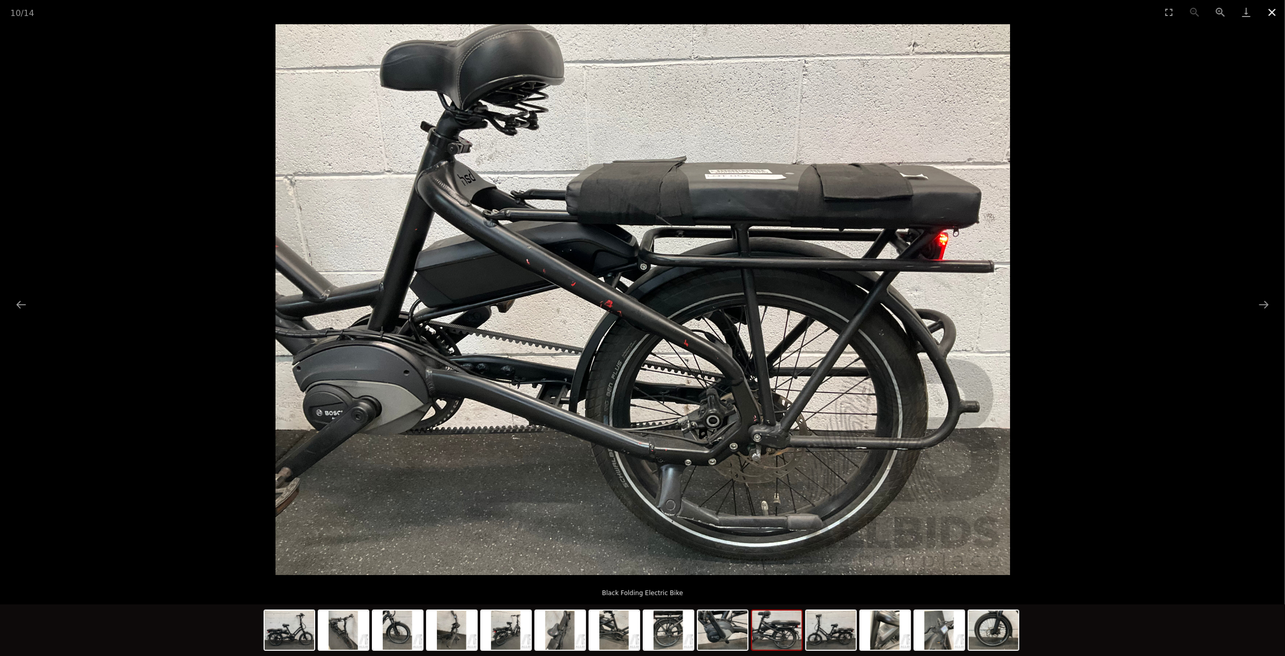
click at [1275, 14] on button "Close gallery" at bounding box center [1273, 12] width 26 height 24
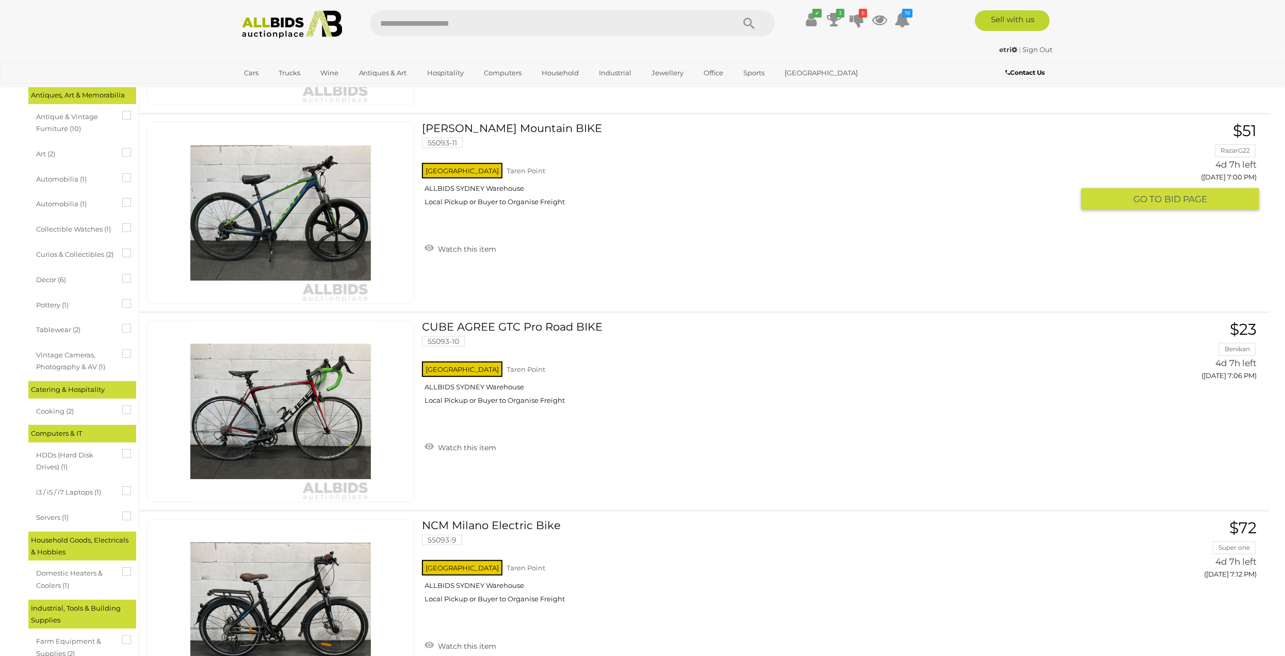
scroll to position [258, 0]
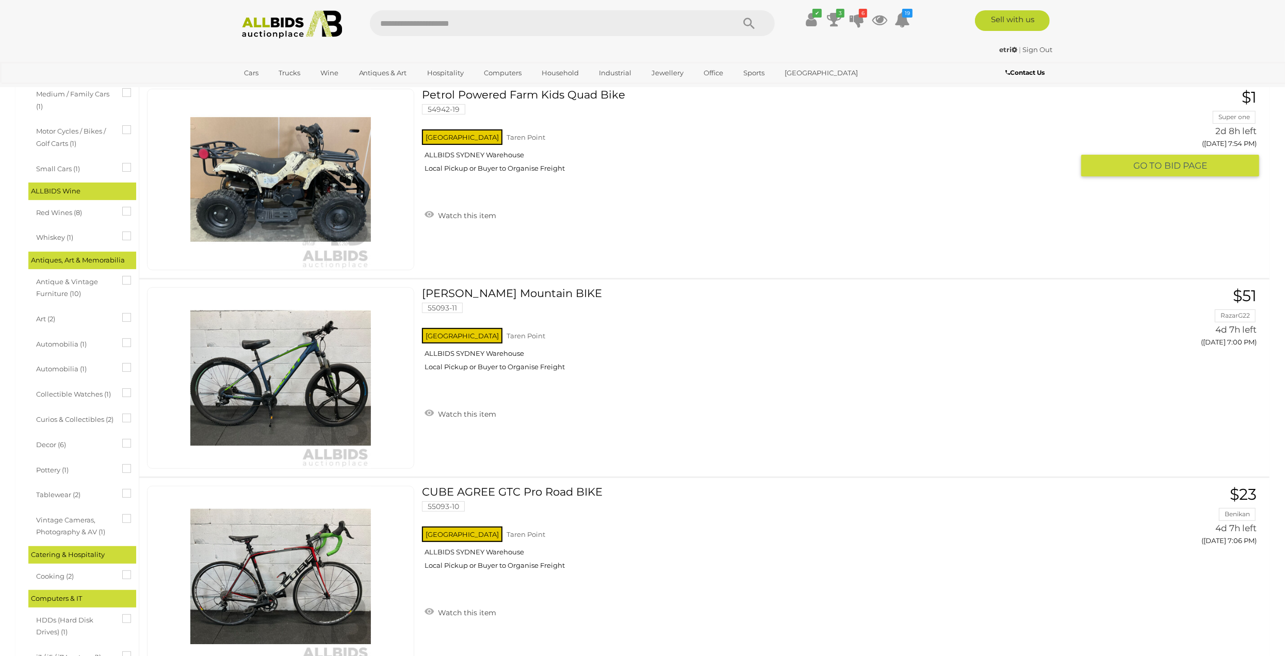
click at [324, 208] on img at bounding box center [280, 179] width 181 height 181
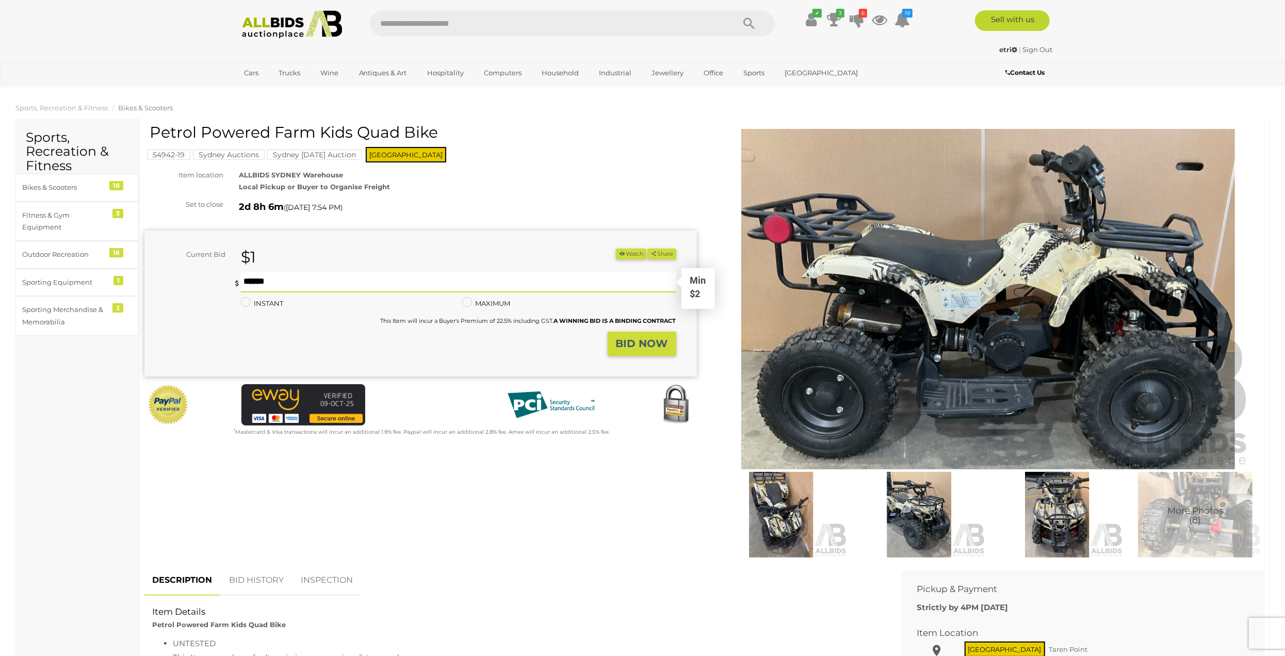
click at [286, 276] on input "text" at bounding box center [459, 282] width 436 height 21
type input "**"
click at [632, 341] on strong "BID NOW" at bounding box center [642, 343] width 52 height 12
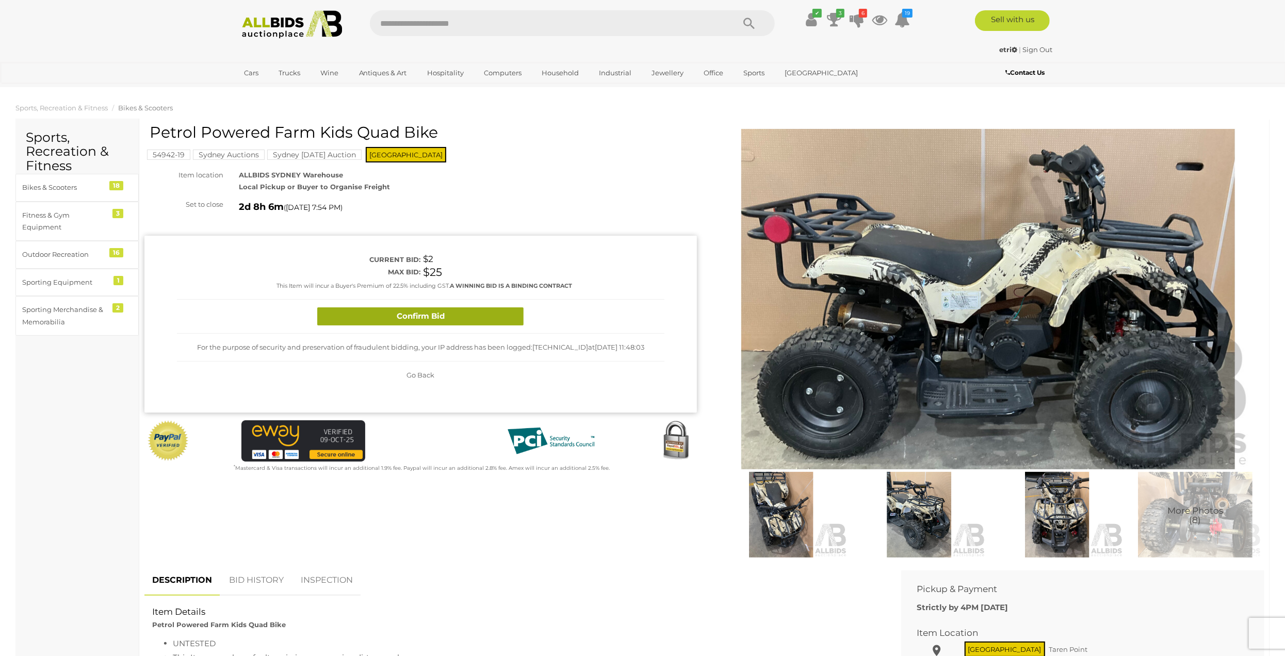
click at [422, 320] on button "Confirm Bid" at bounding box center [420, 317] width 206 height 18
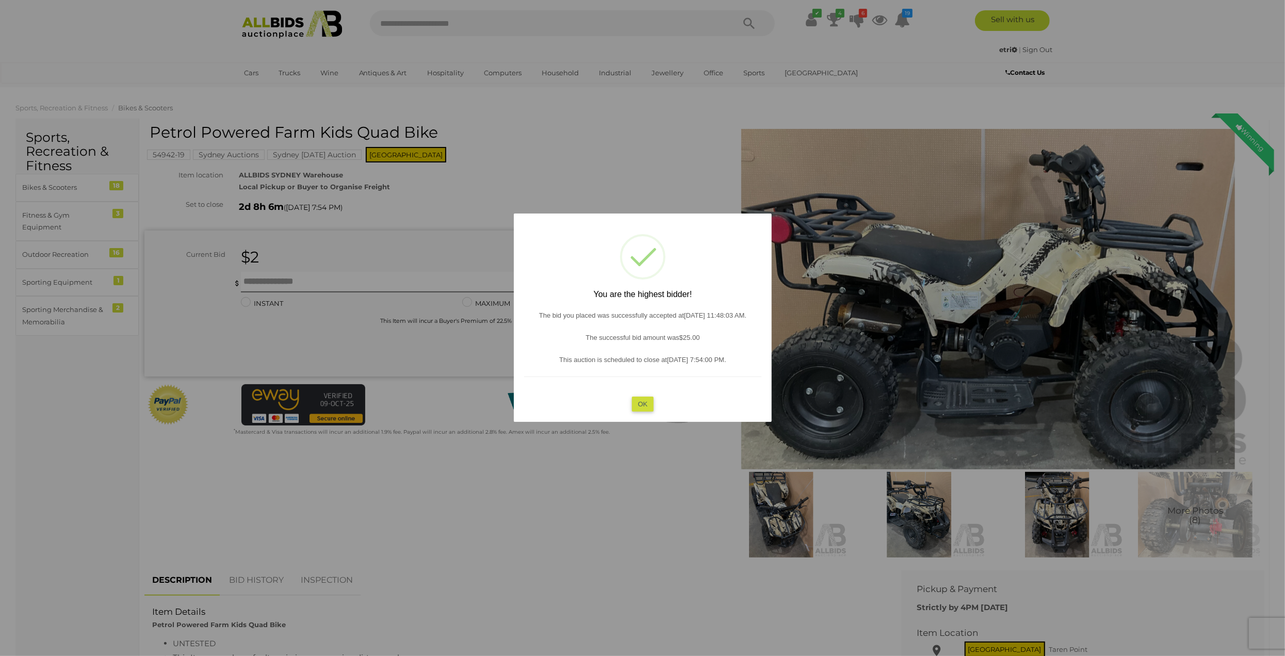
click at [640, 405] on button "OK" at bounding box center [643, 404] width 22 height 15
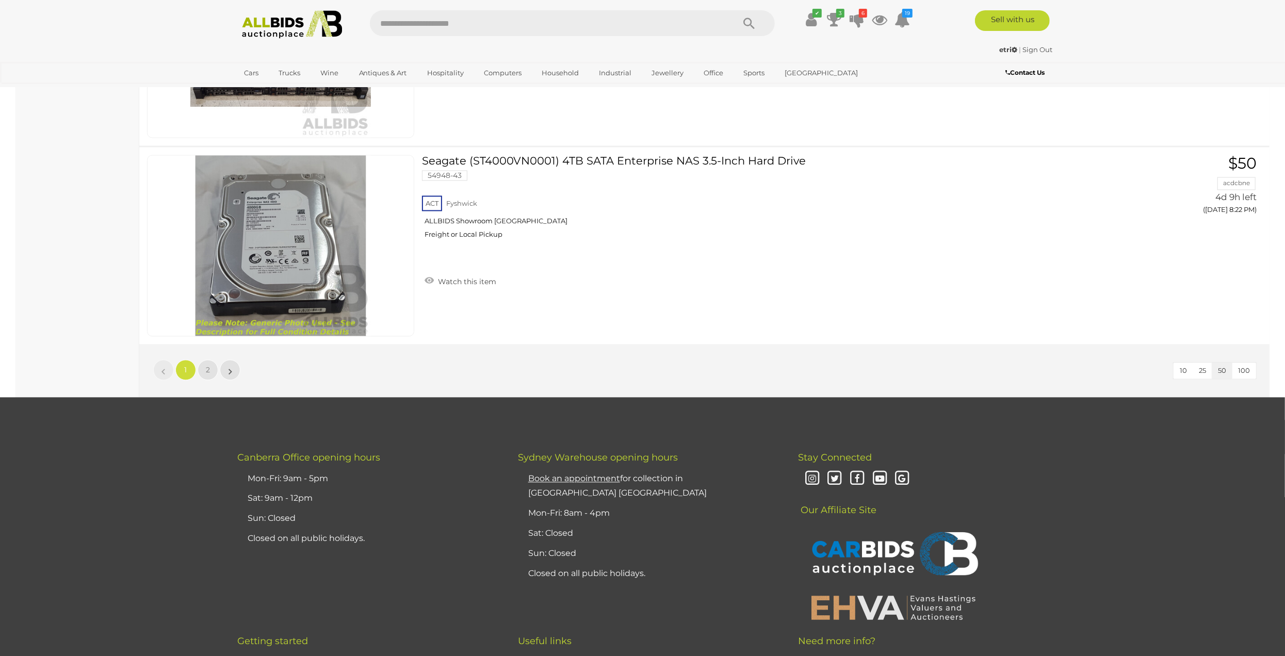
scroll to position [9917, 0]
